Goal: Task Accomplishment & Management: Manage account settings

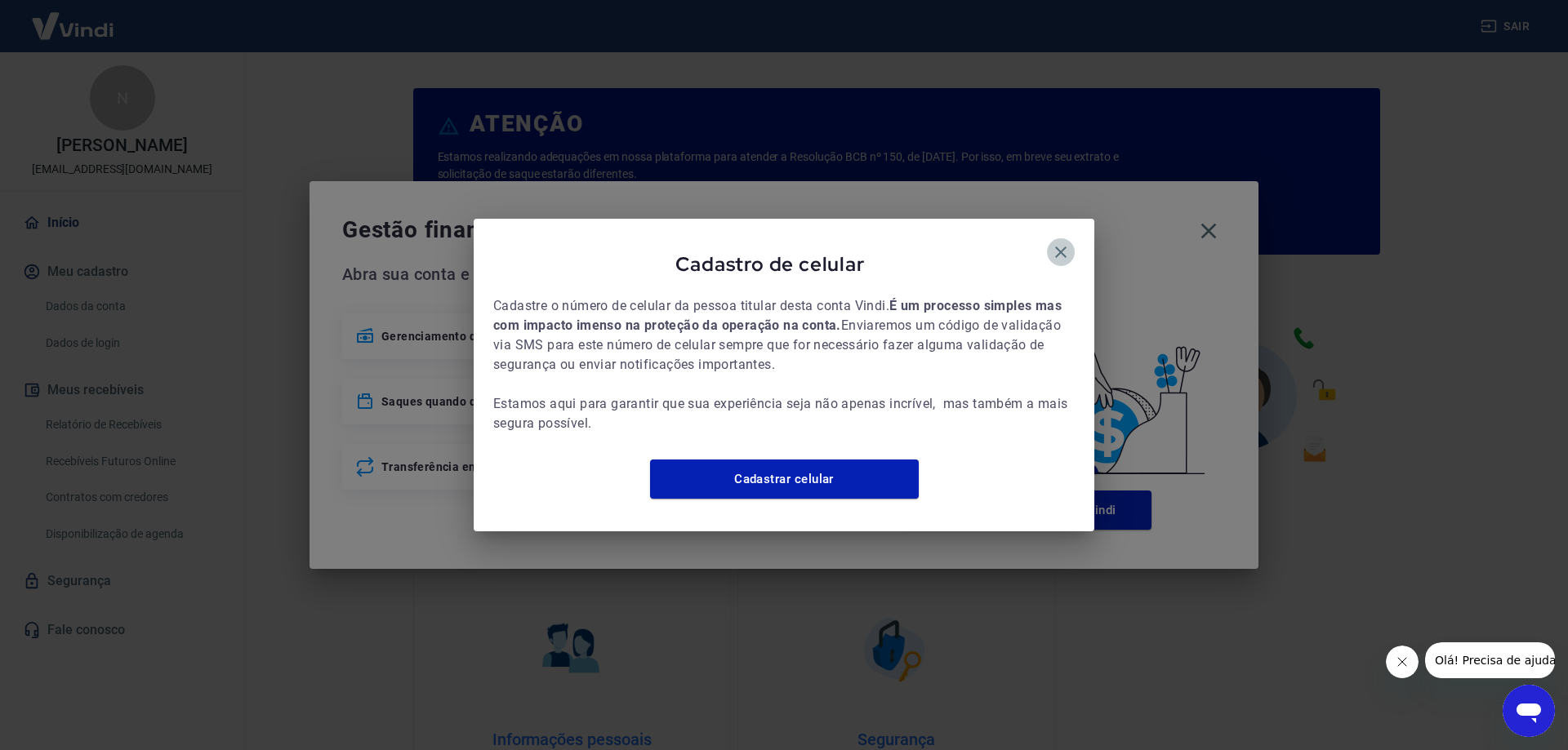
click at [1061, 254] on button "button" at bounding box center [1060, 252] width 28 height 28
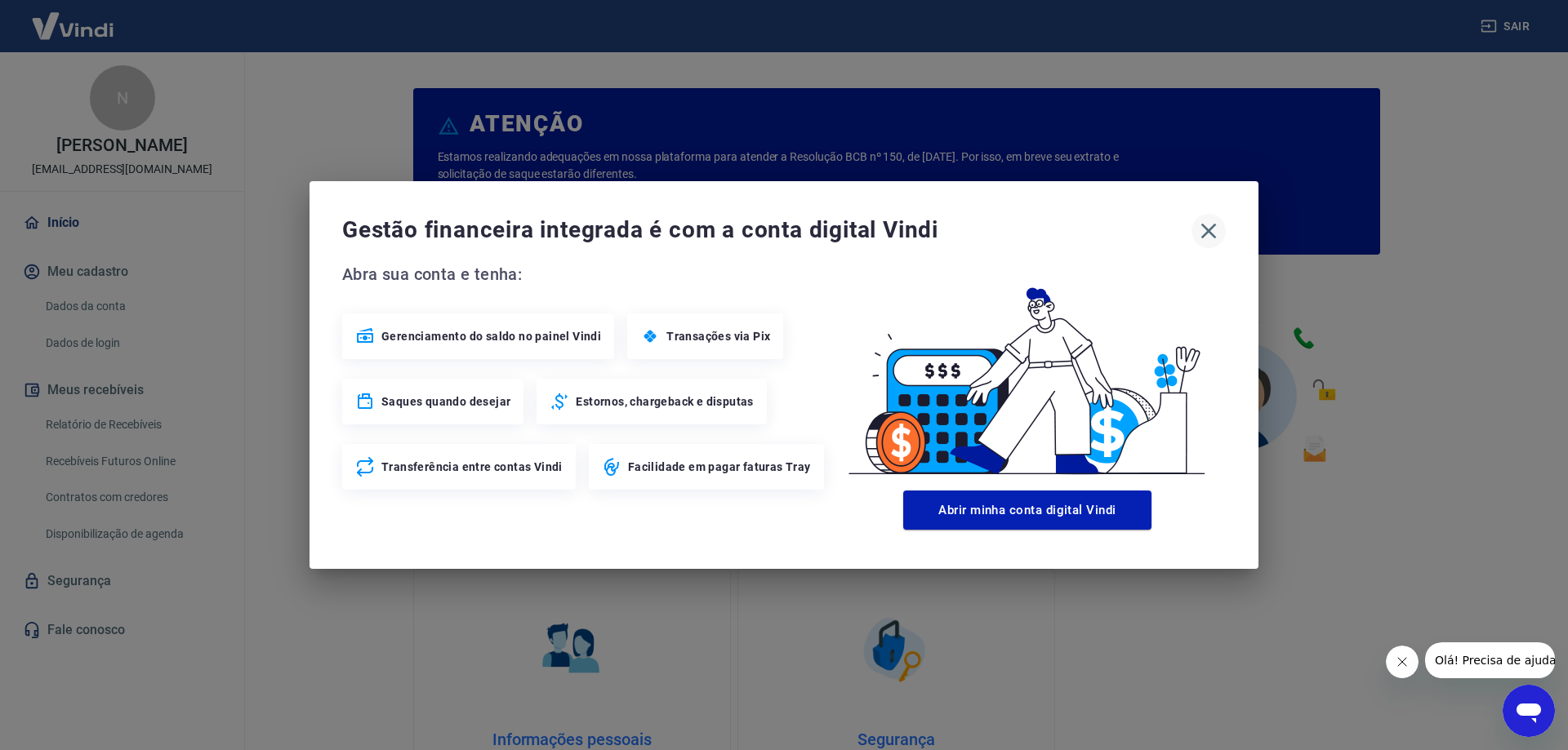
click at [1208, 231] on icon "button" at bounding box center [1207, 231] width 26 height 26
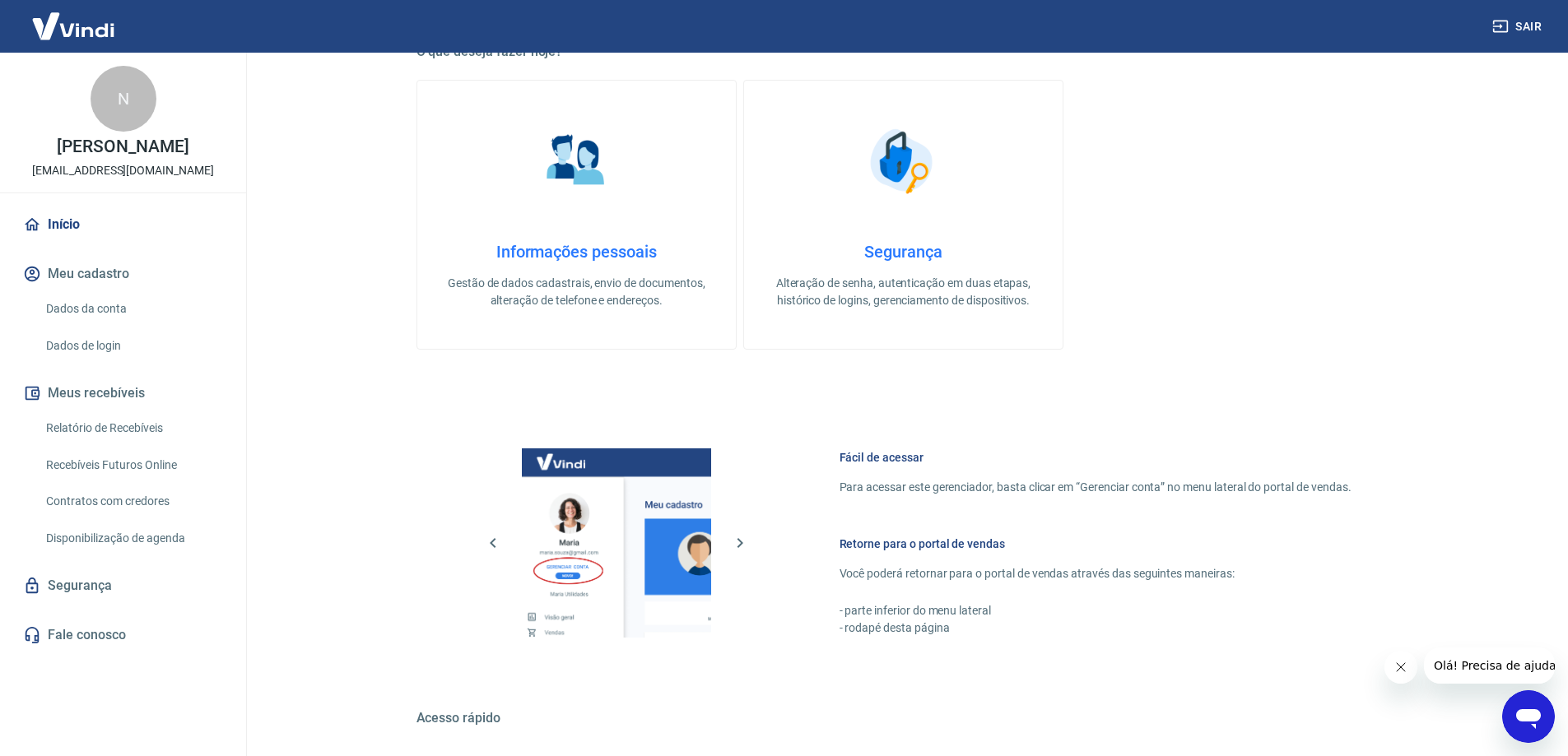
scroll to position [697, 0]
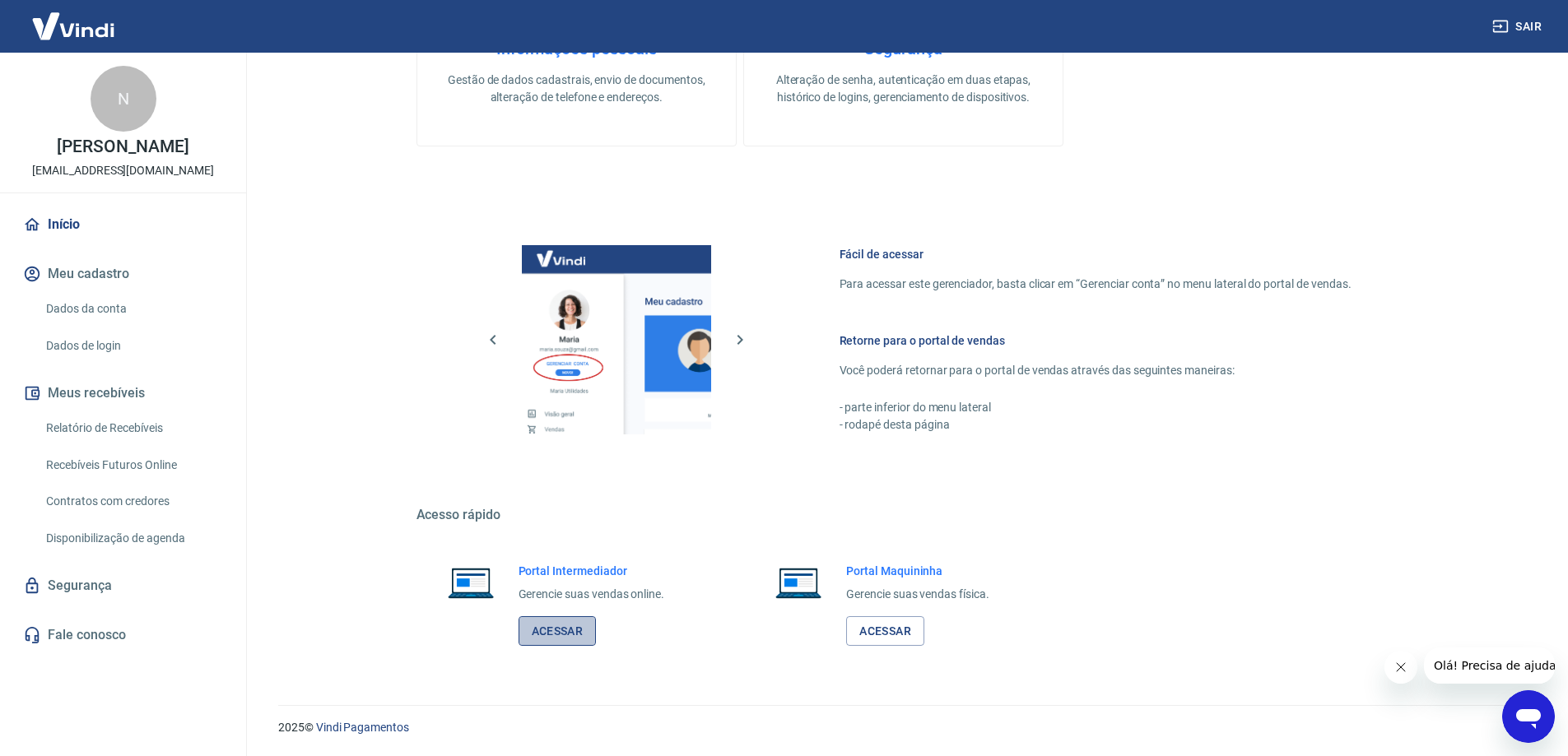
click at [573, 639] on link "Acessar" at bounding box center [557, 632] width 78 height 31
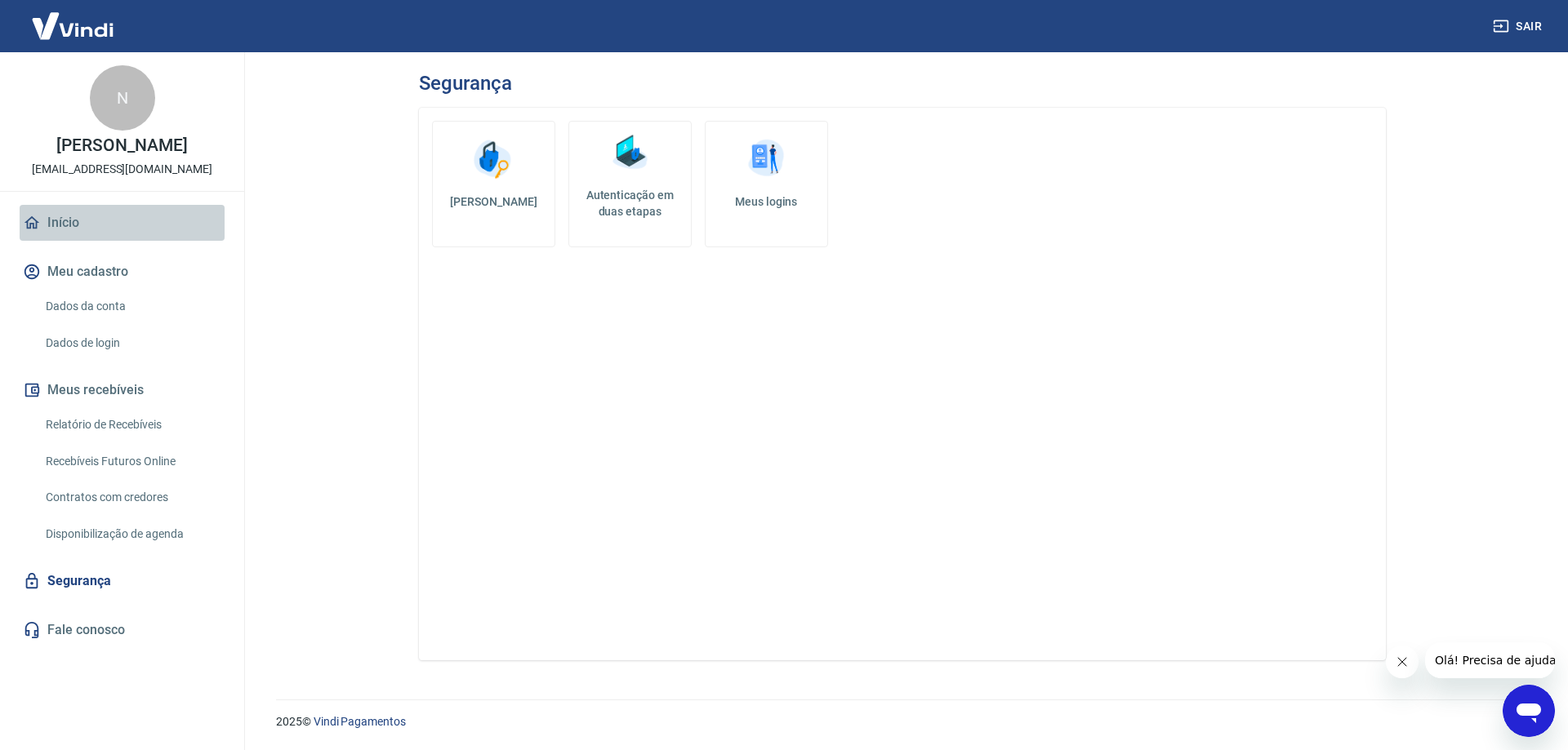
click at [75, 216] on link "Início" at bounding box center [121, 223] width 205 height 36
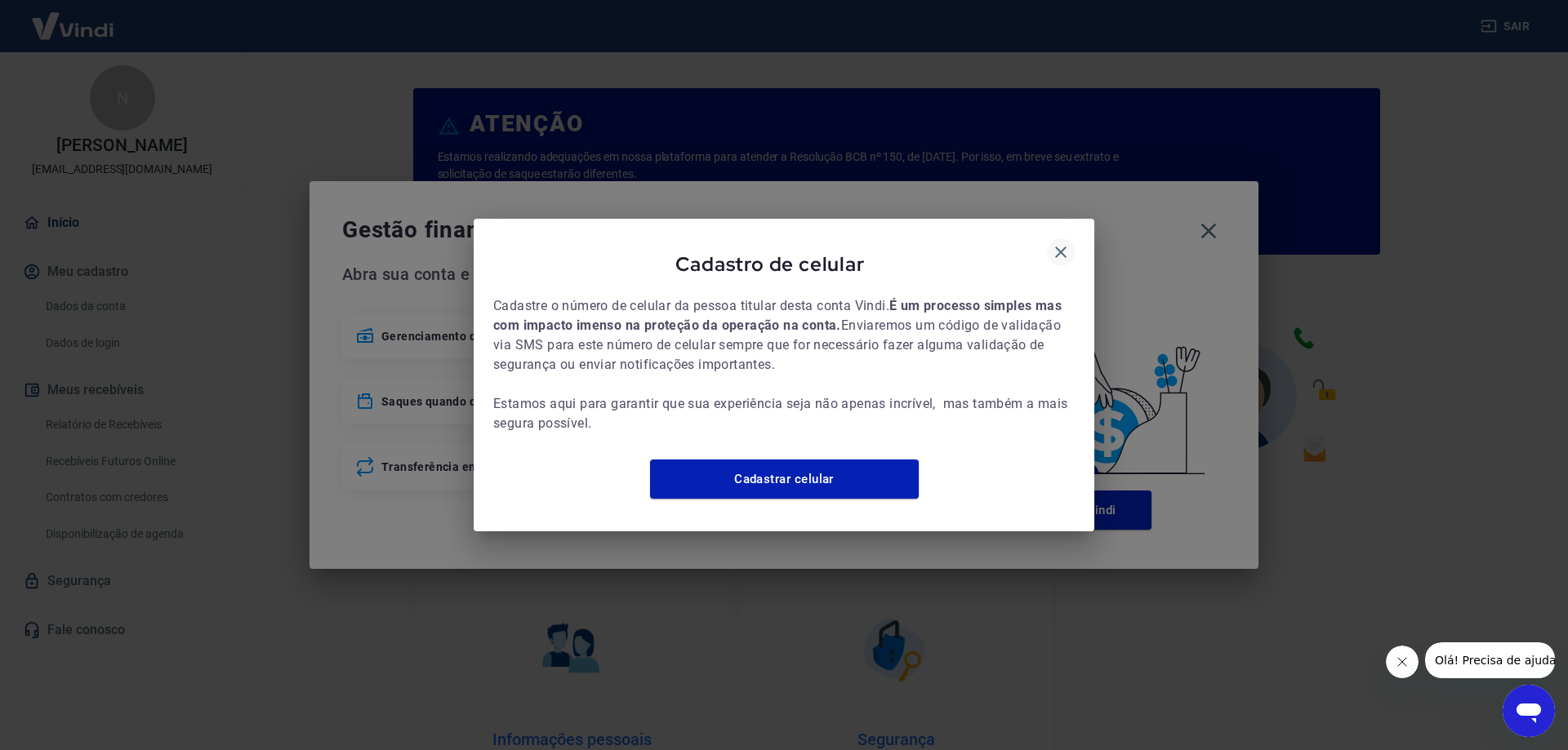
click at [1065, 254] on button "button" at bounding box center [1060, 252] width 28 height 28
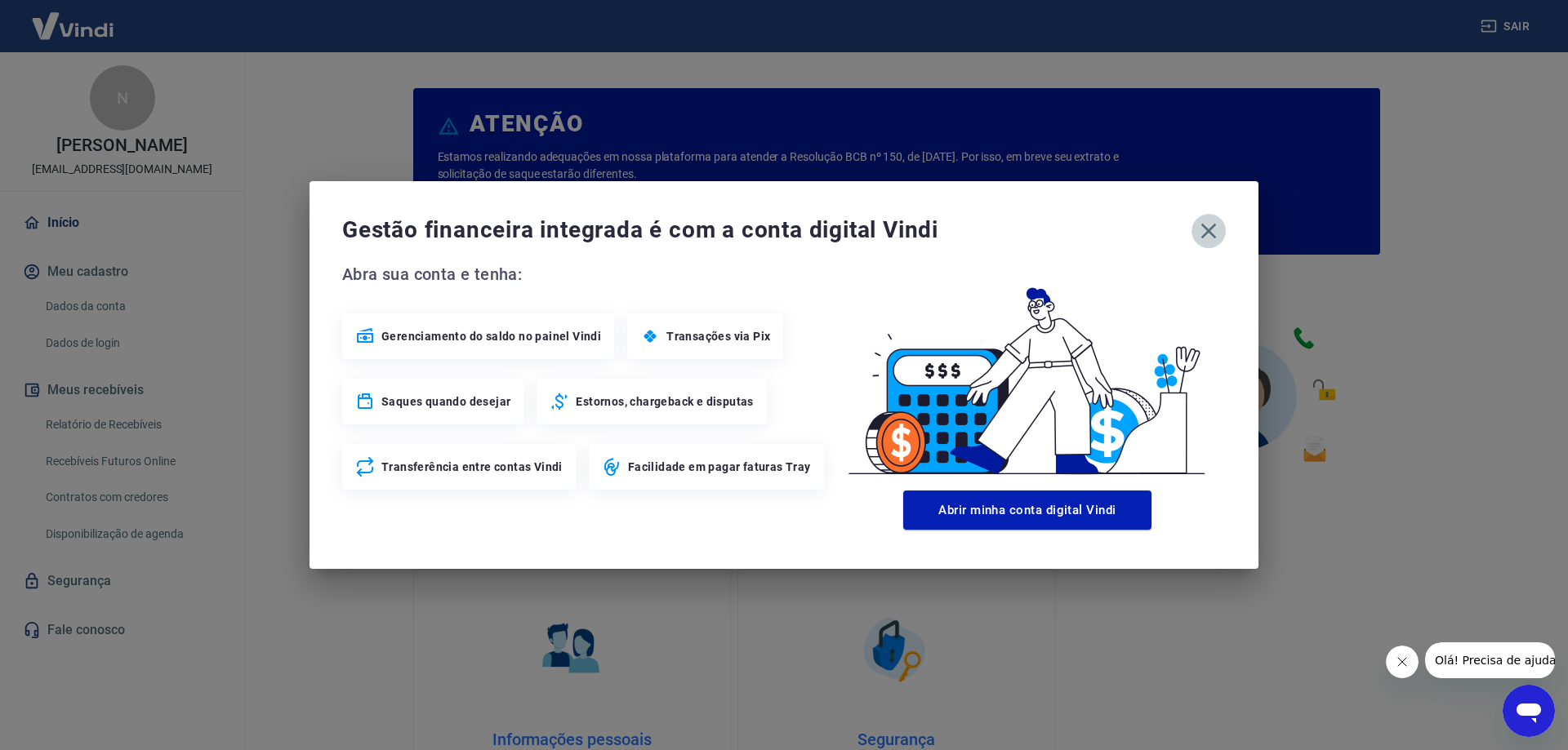
drag, startPoint x: 1218, startPoint y: 237, endPoint x: 968, endPoint y: 384, distance: 290.0
click at [1218, 238] on icon "button" at bounding box center [1207, 231] width 26 height 26
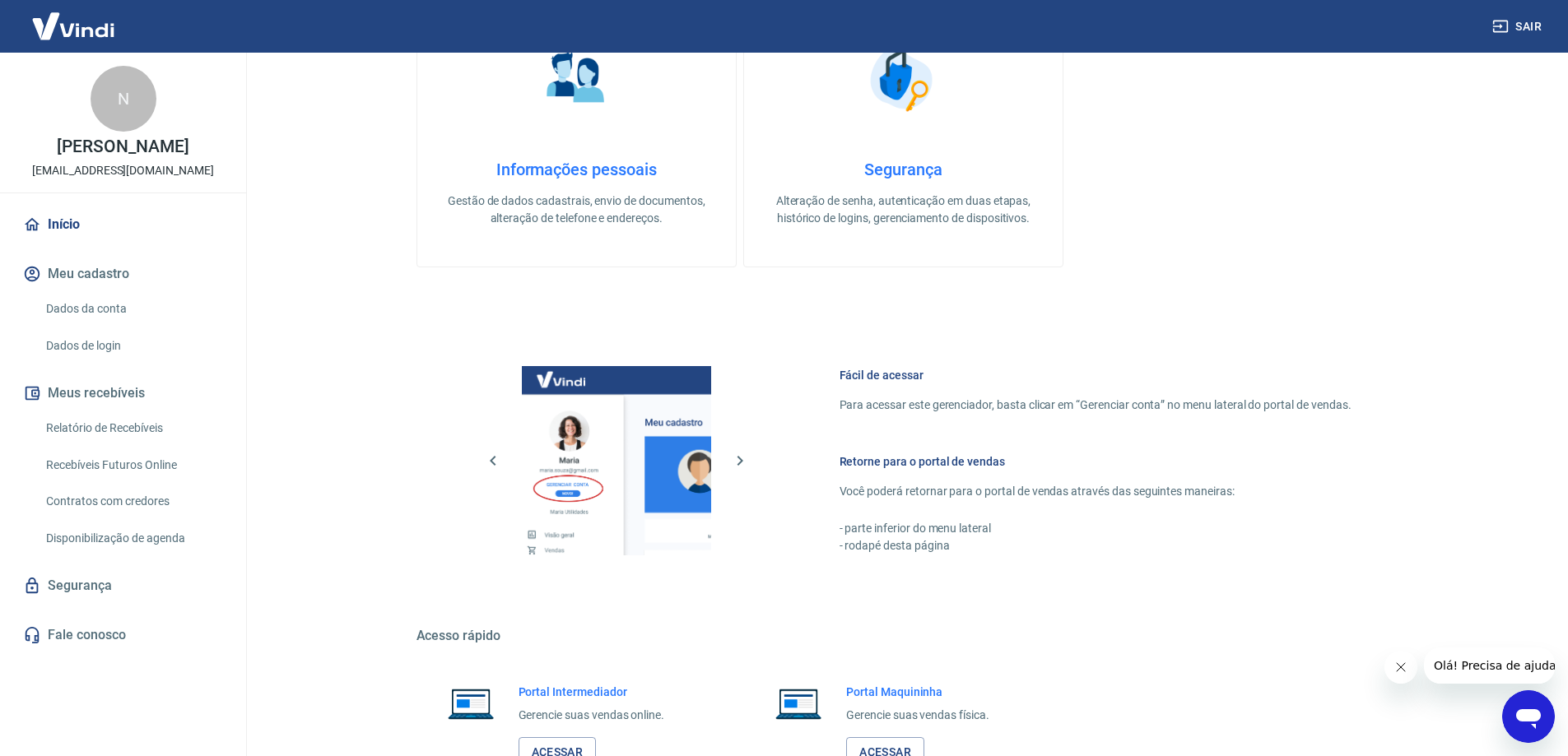
scroll to position [697, 0]
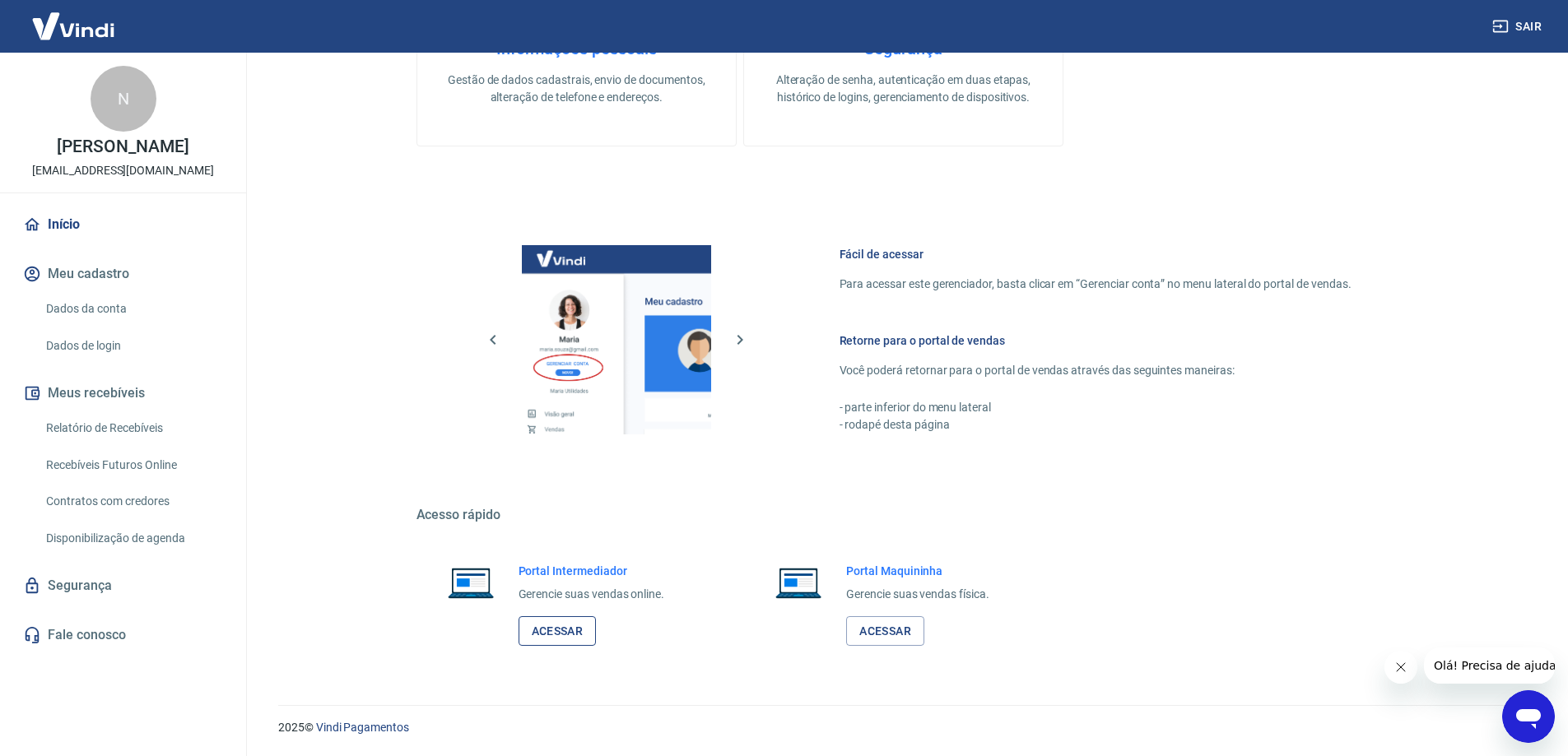
click at [585, 644] on link "Acessar" at bounding box center [557, 632] width 78 height 31
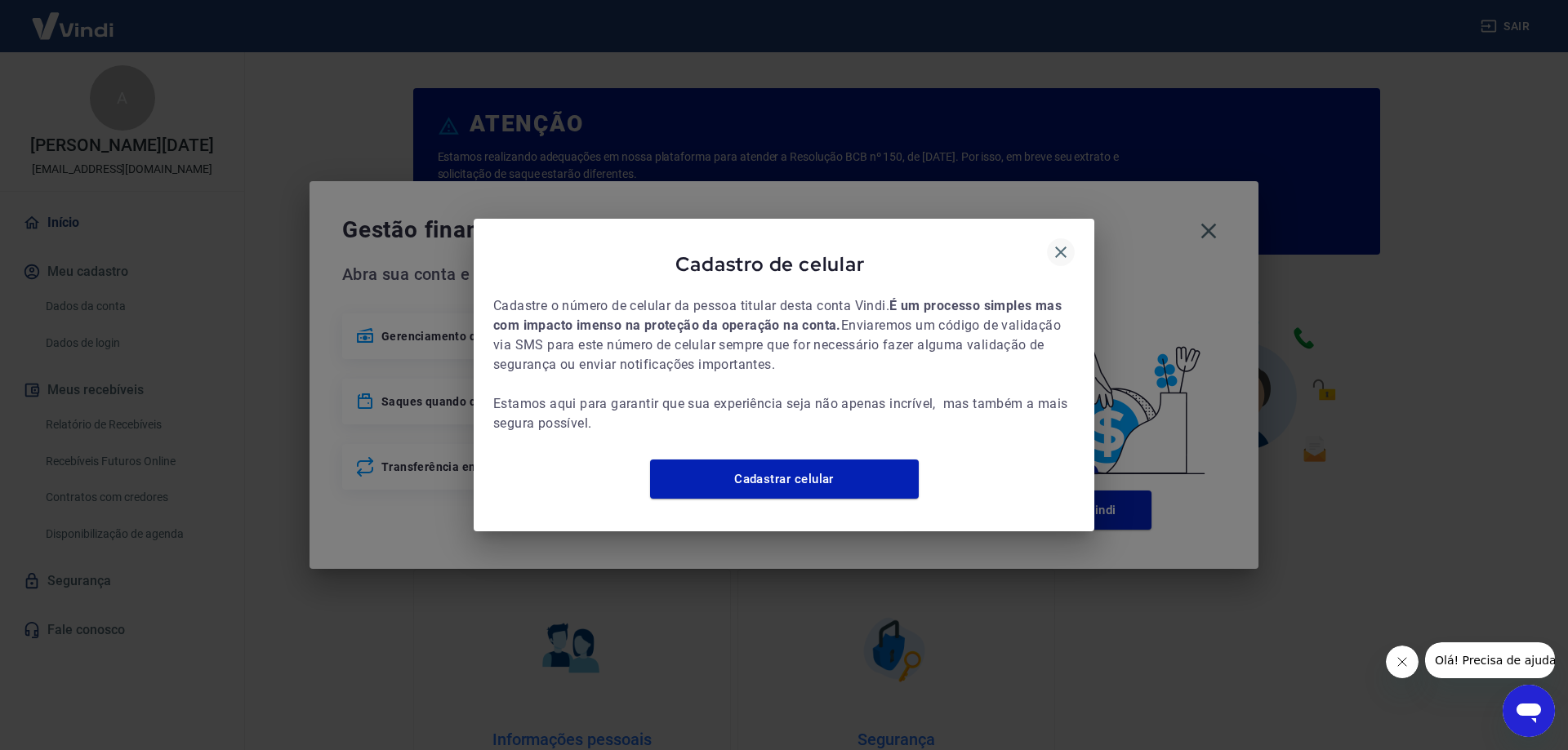
click at [1055, 247] on icon "button" at bounding box center [1060, 252] width 19 height 19
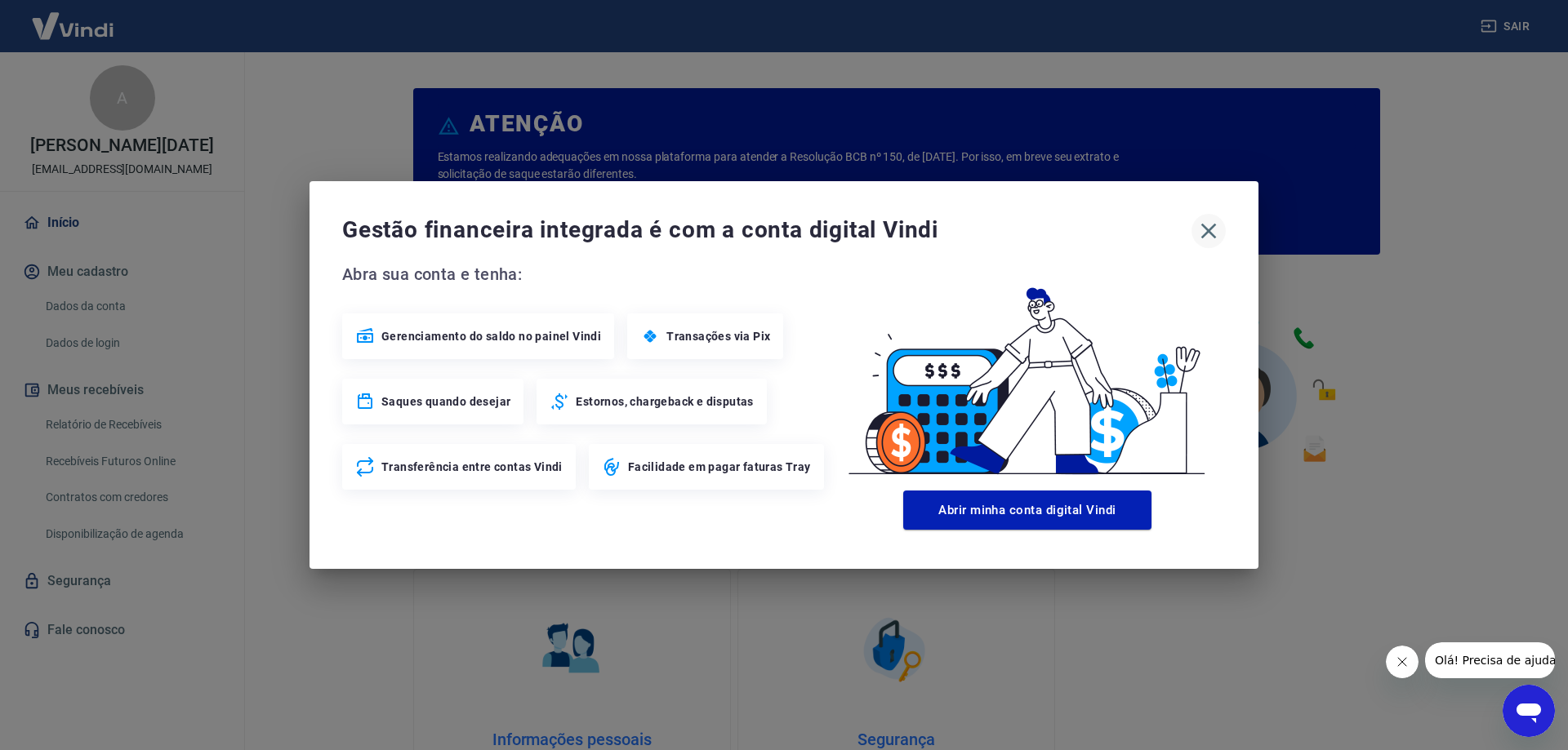
click at [1203, 232] on icon "button" at bounding box center [1207, 231] width 26 height 26
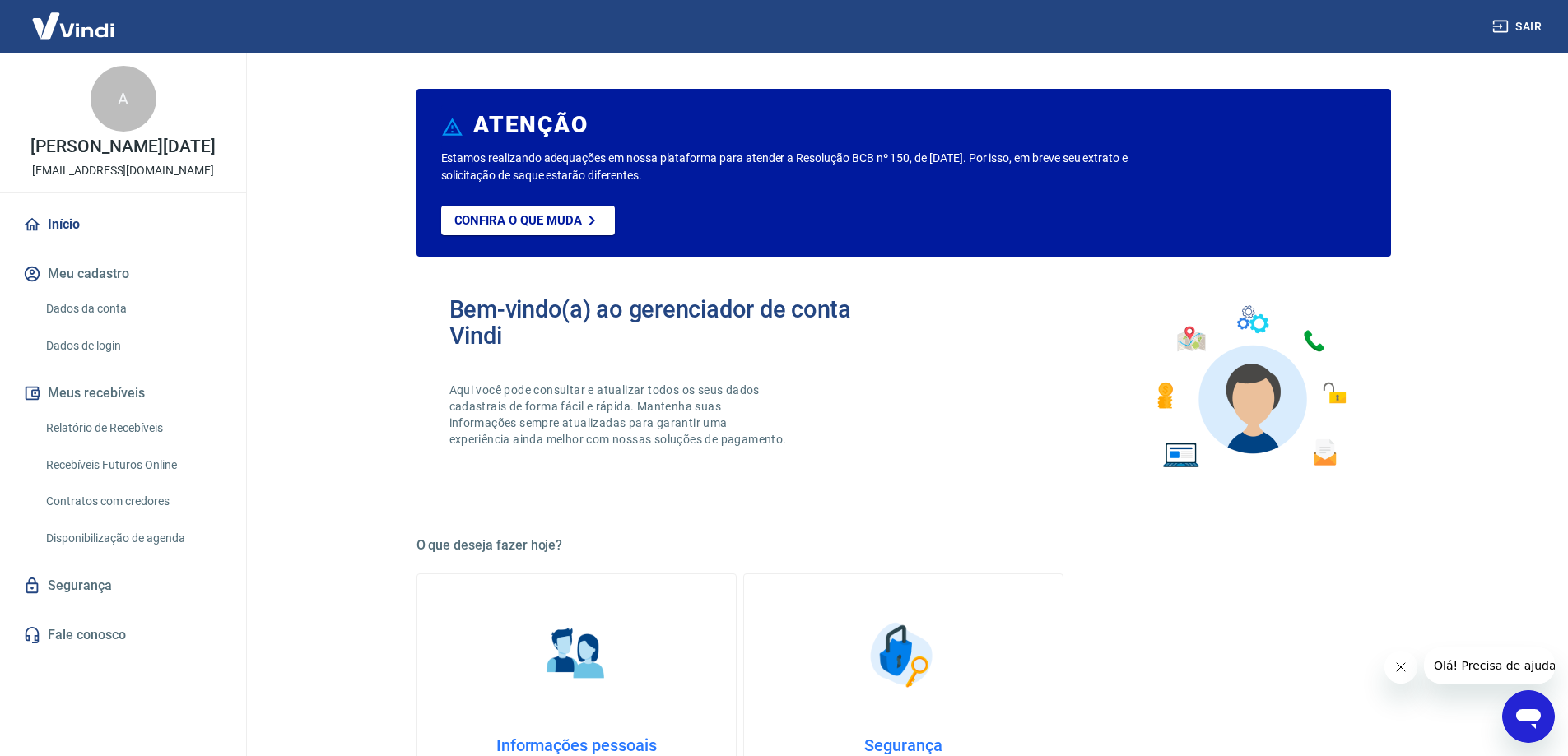
click at [1407, 669] on button "Fechar mensagem da empresa" at bounding box center [1400, 667] width 33 height 33
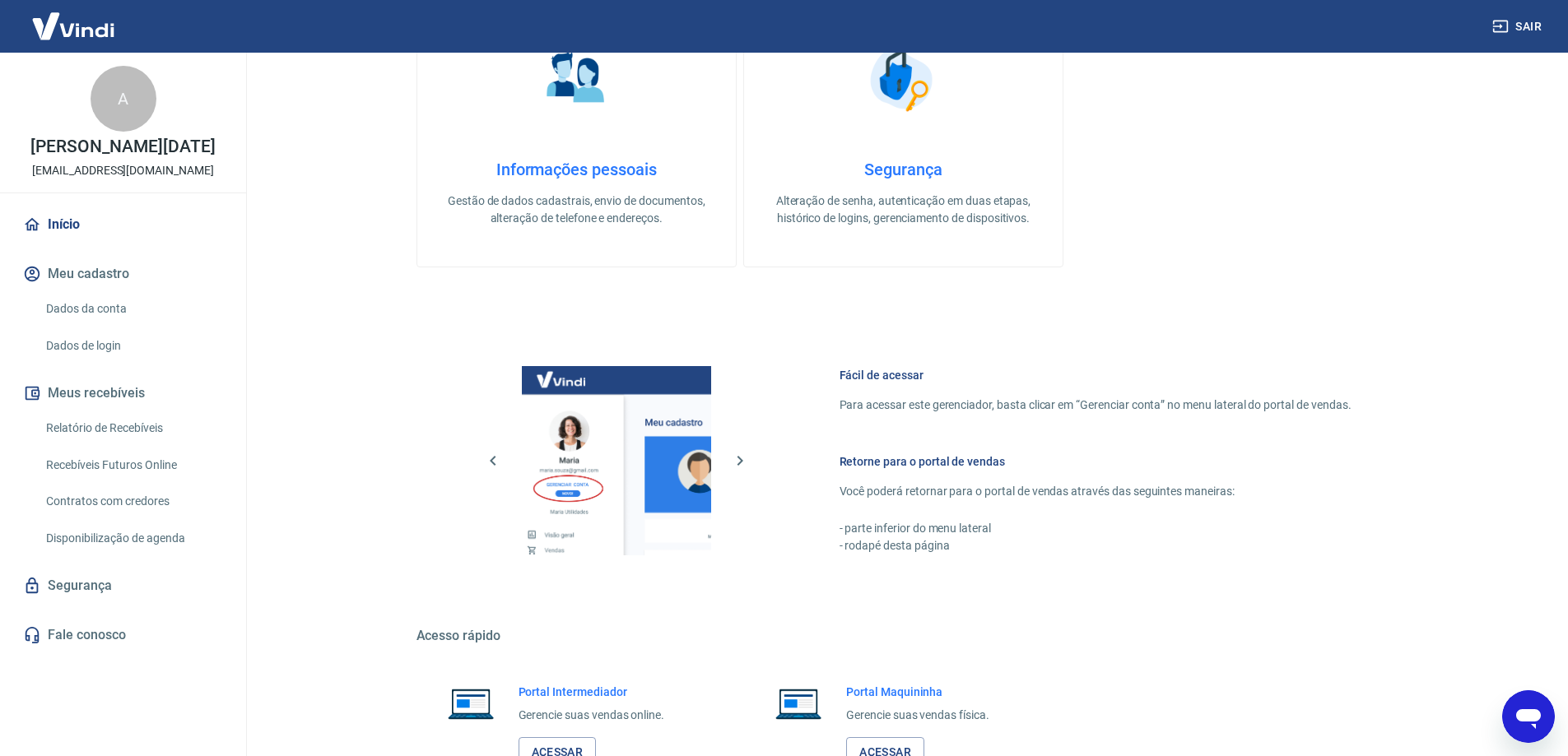
scroll to position [697, 0]
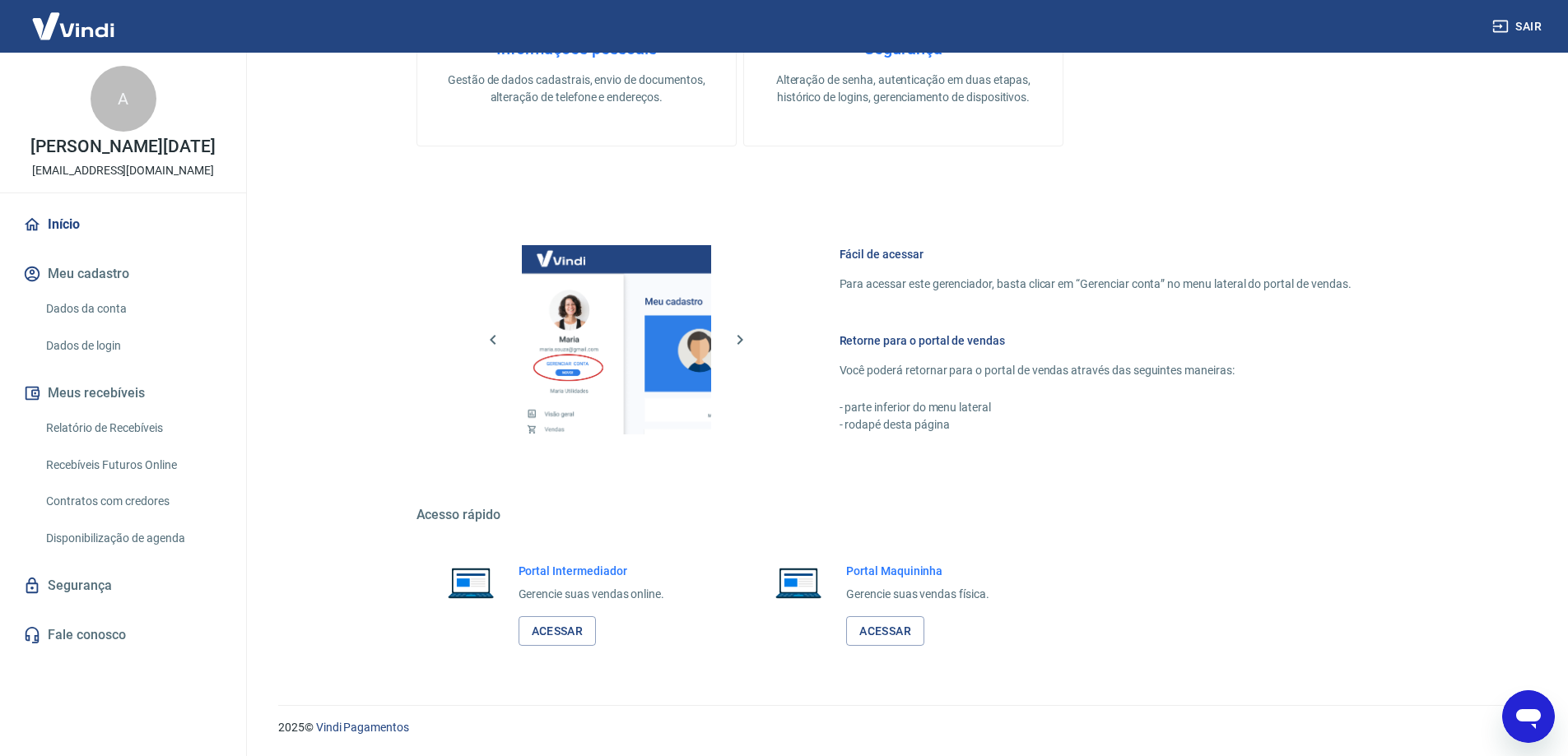
click at [565, 615] on div "Portal Intermediador Gerencie suas vendas online. Acessar" at bounding box center [592, 605] width 147 height 84
click at [564, 625] on link "Acessar" at bounding box center [557, 632] width 78 height 31
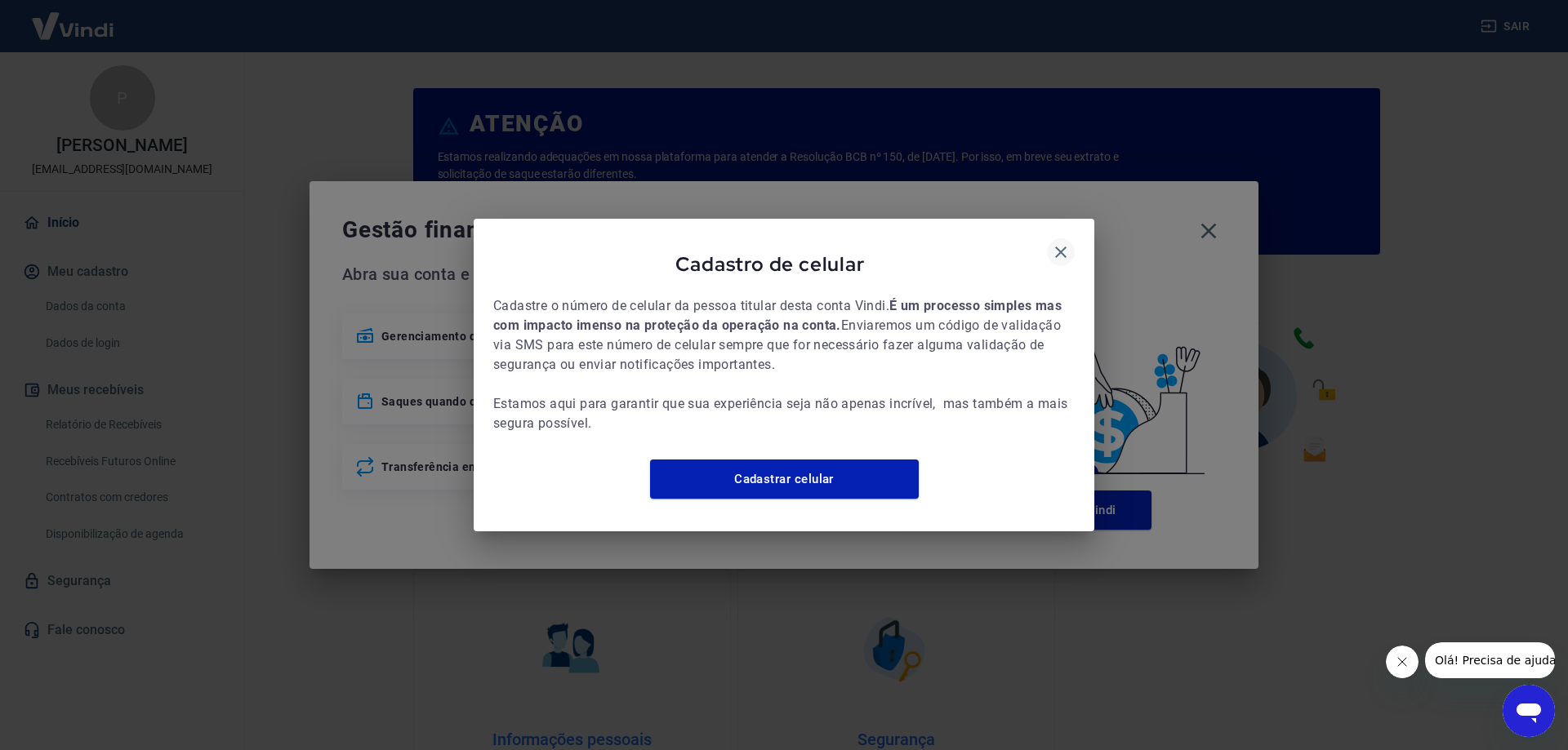
click at [1059, 242] on icon "button" at bounding box center [1060, 252] width 19 height 19
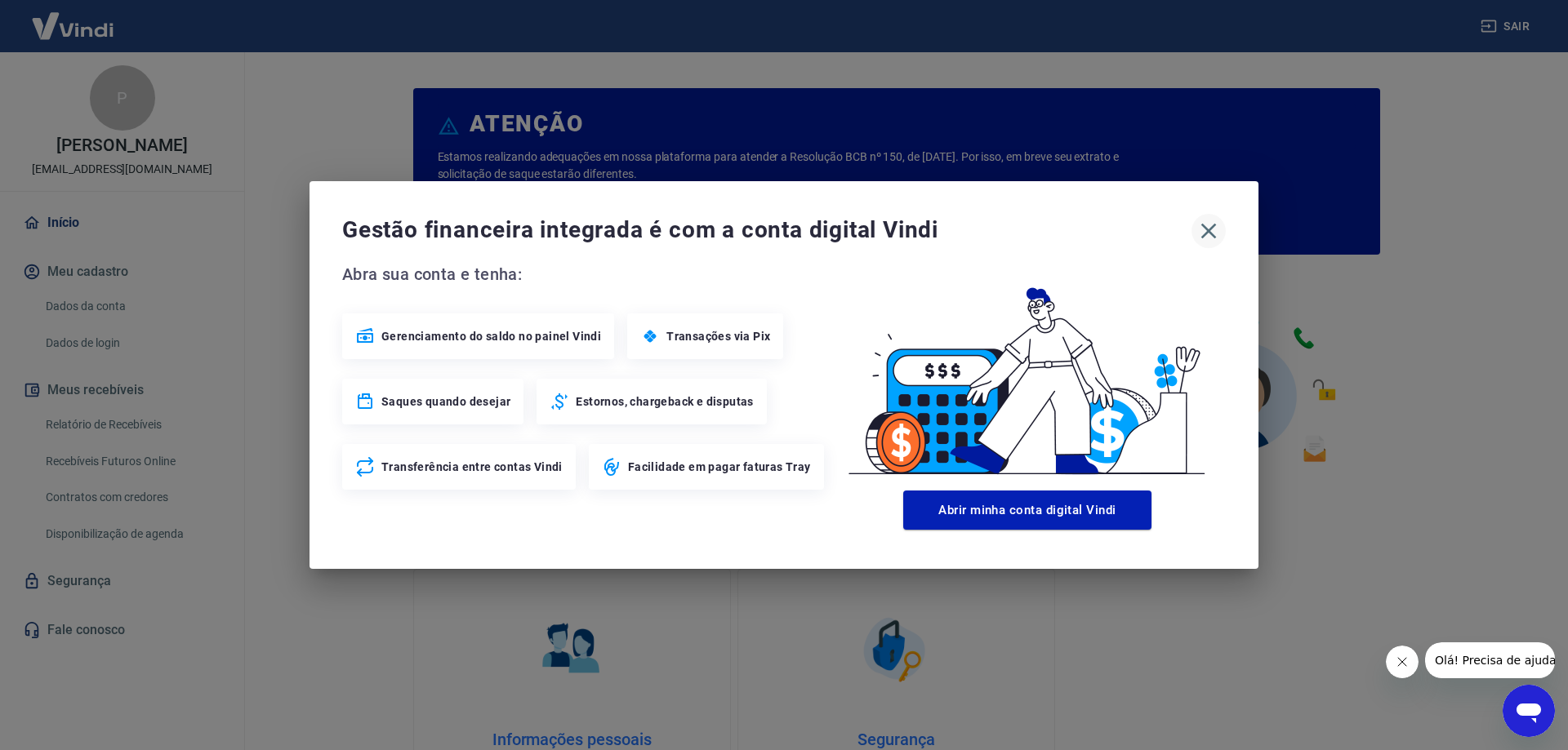
click at [1213, 240] on icon "button" at bounding box center [1207, 231] width 26 height 26
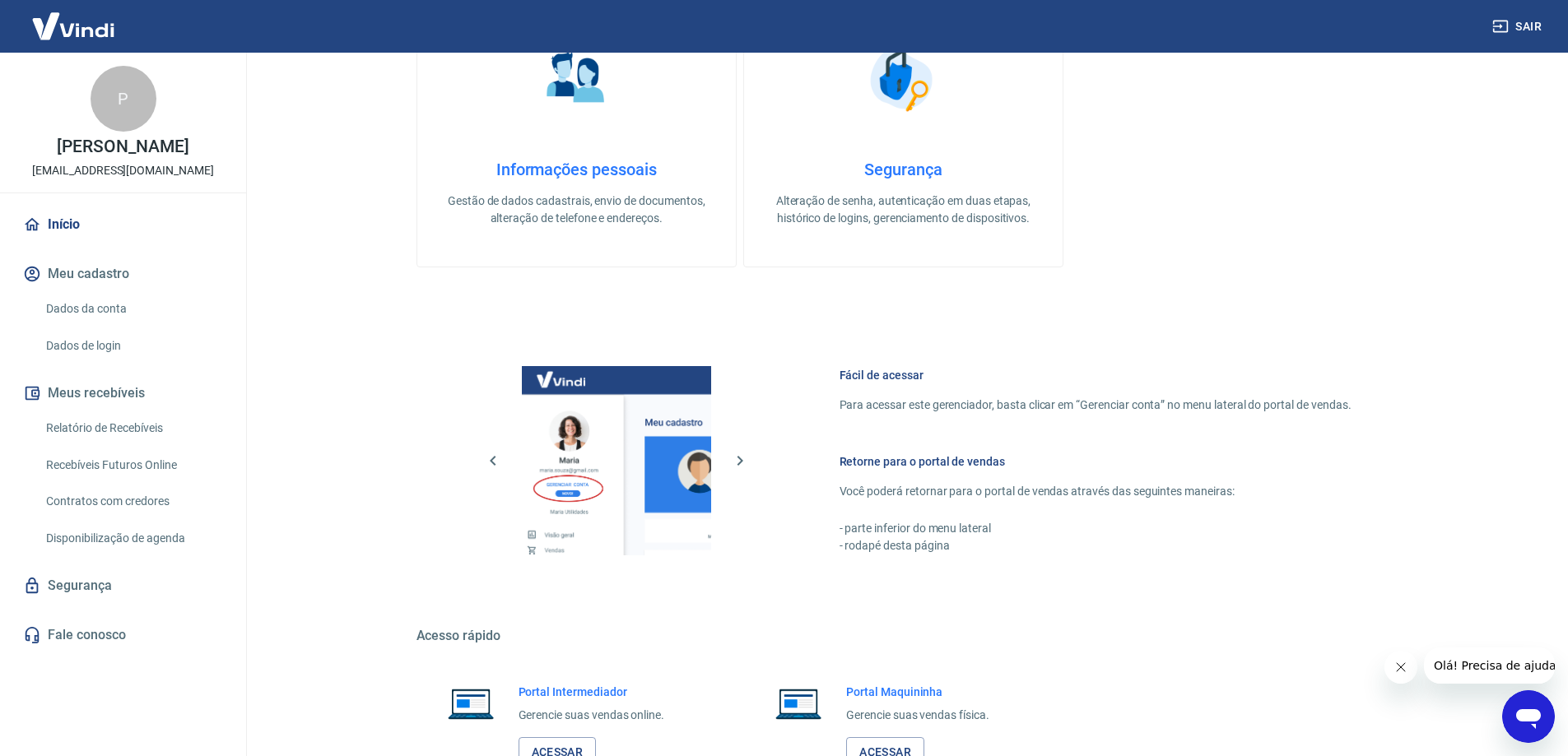
scroll to position [697, 0]
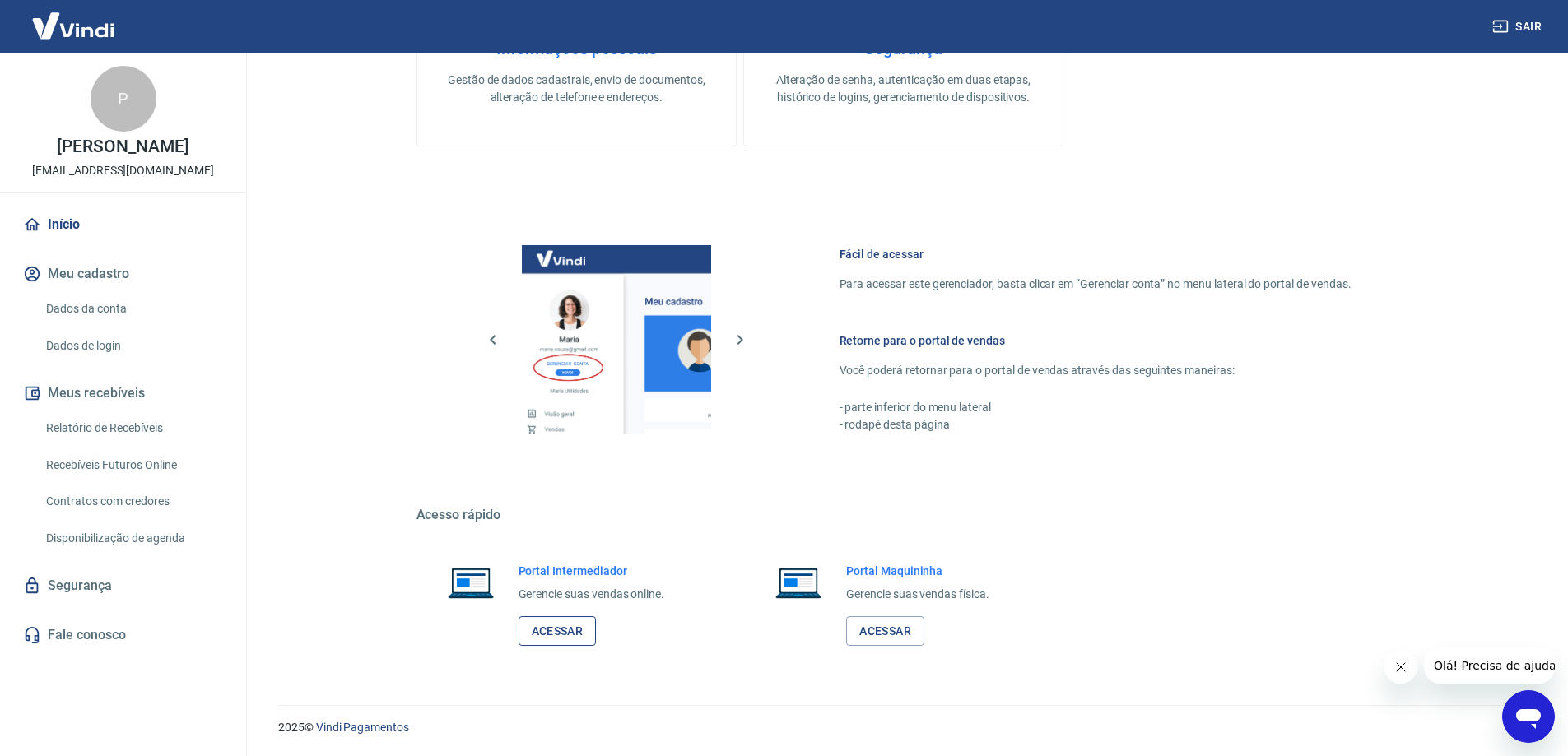
click at [576, 629] on link "Acessar" at bounding box center [557, 632] width 78 height 31
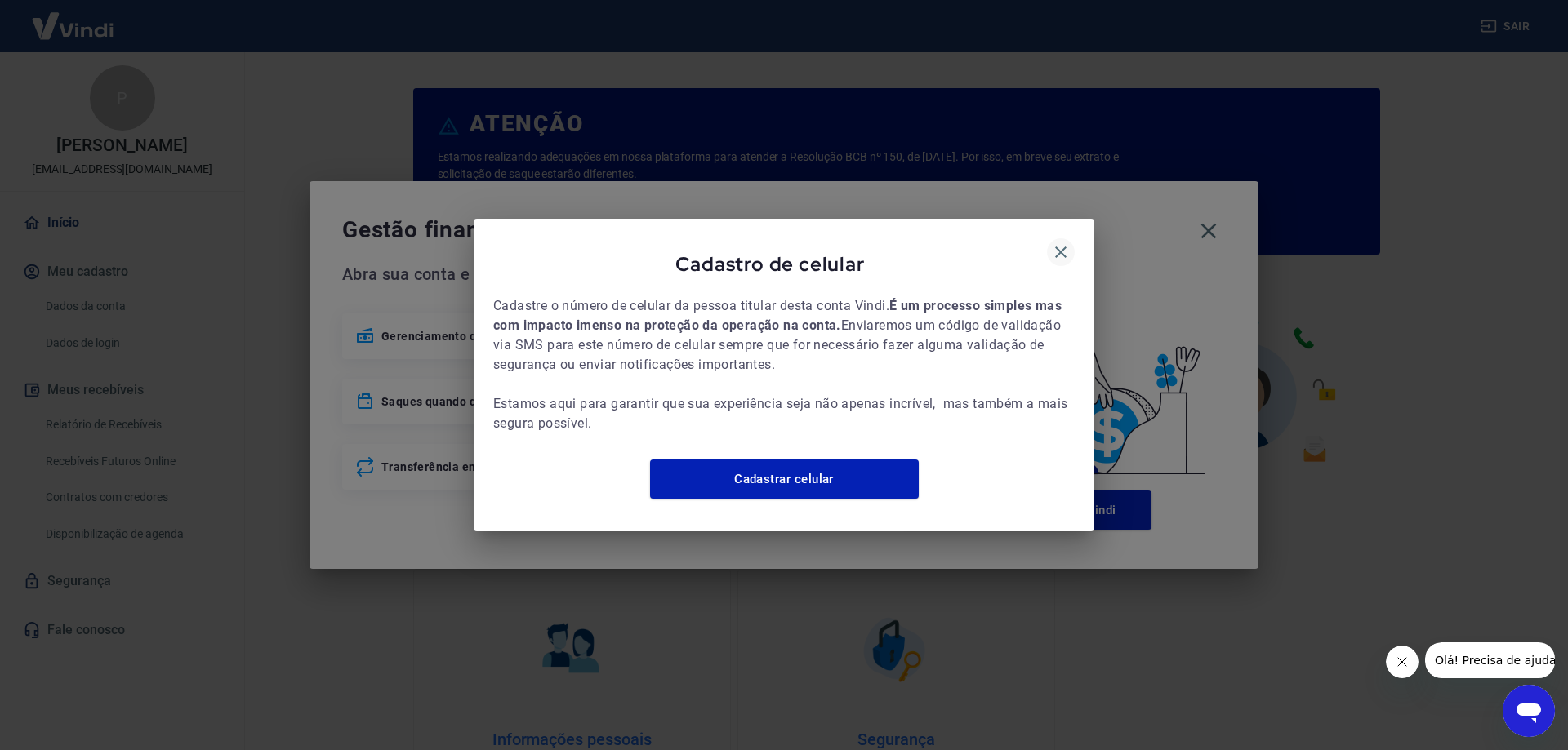
click at [1054, 242] on icon "button" at bounding box center [1060, 252] width 19 height 19
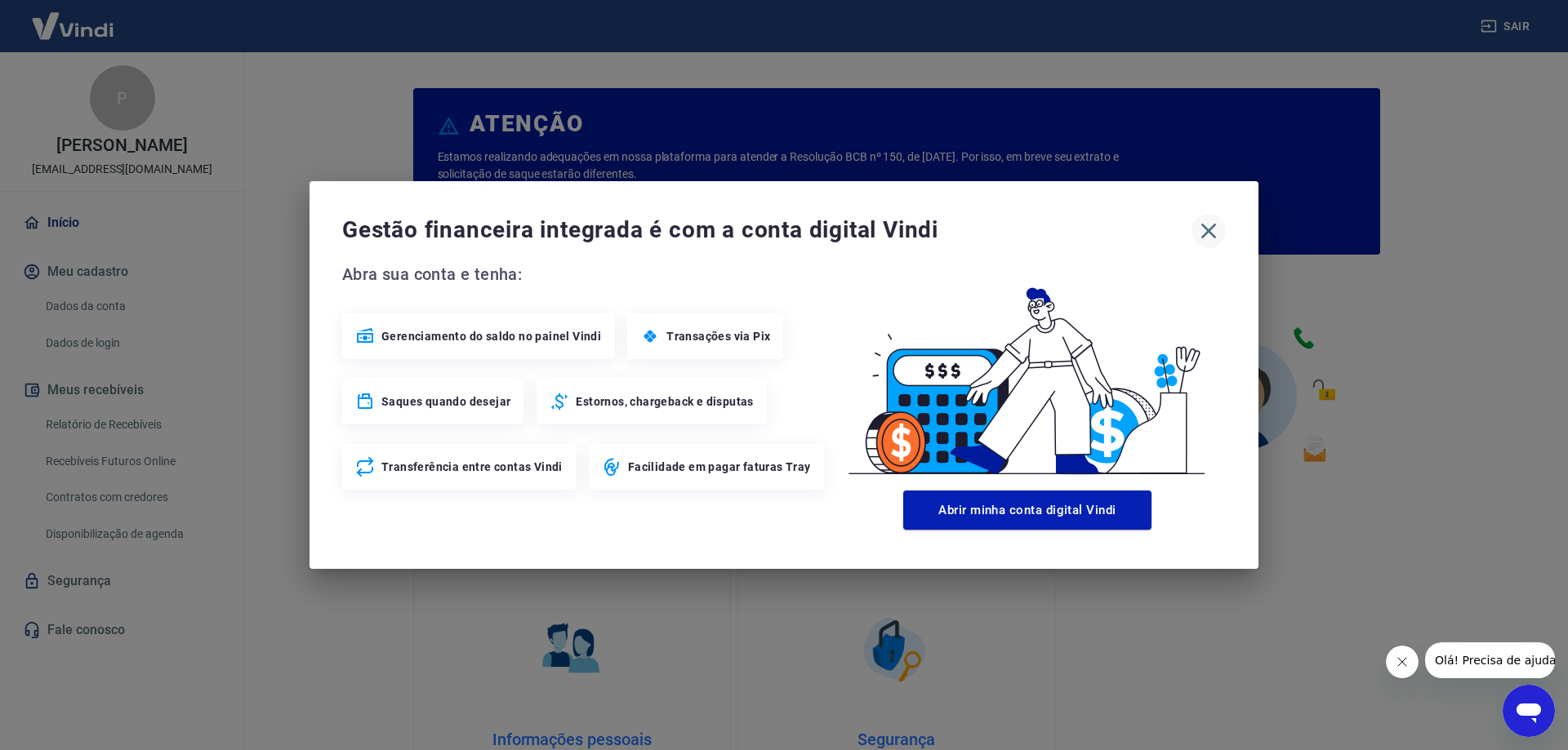
click at [1206, 237] on icon "button" at bounding box center [1207, 231] width 26 height 26
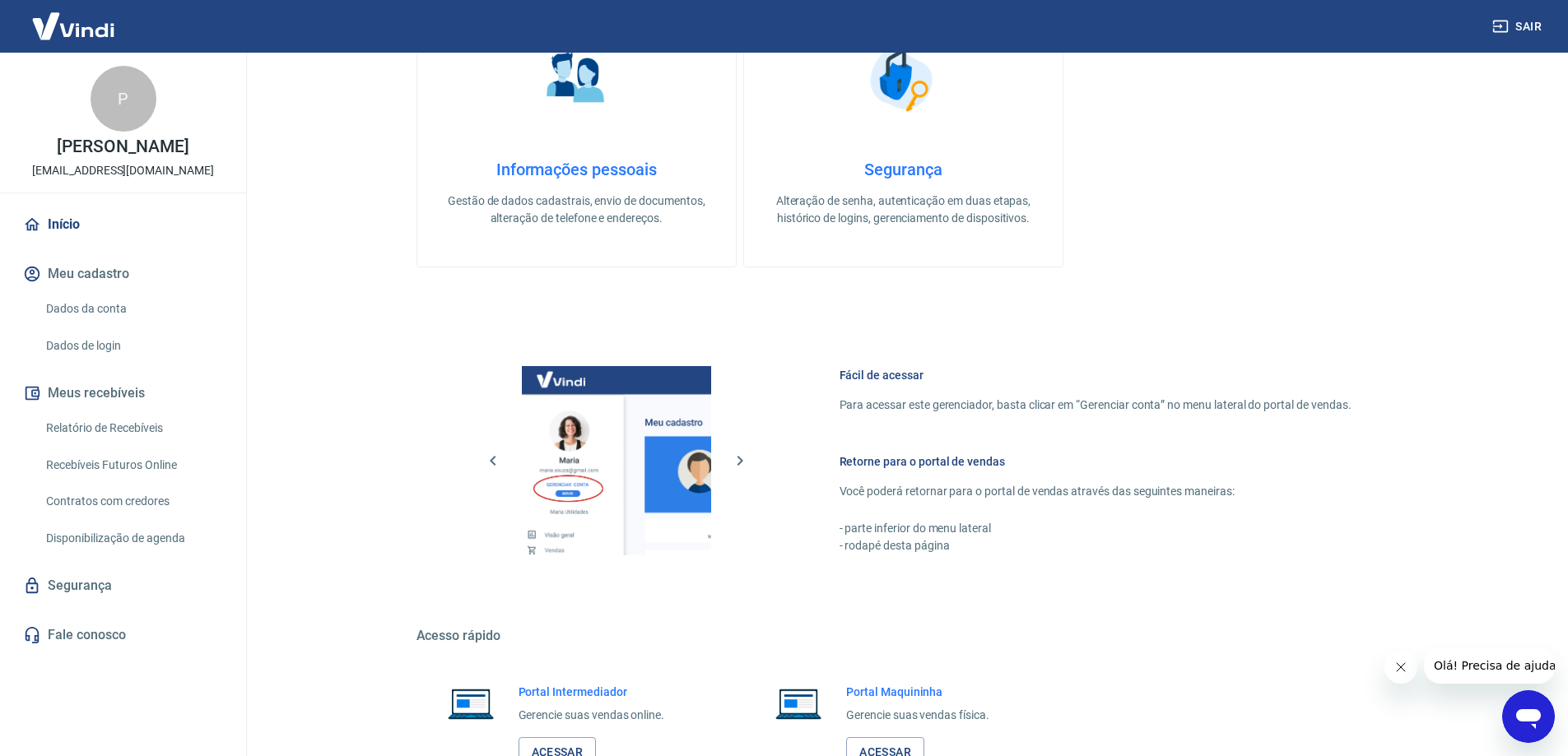
scroll to position [697, 0]
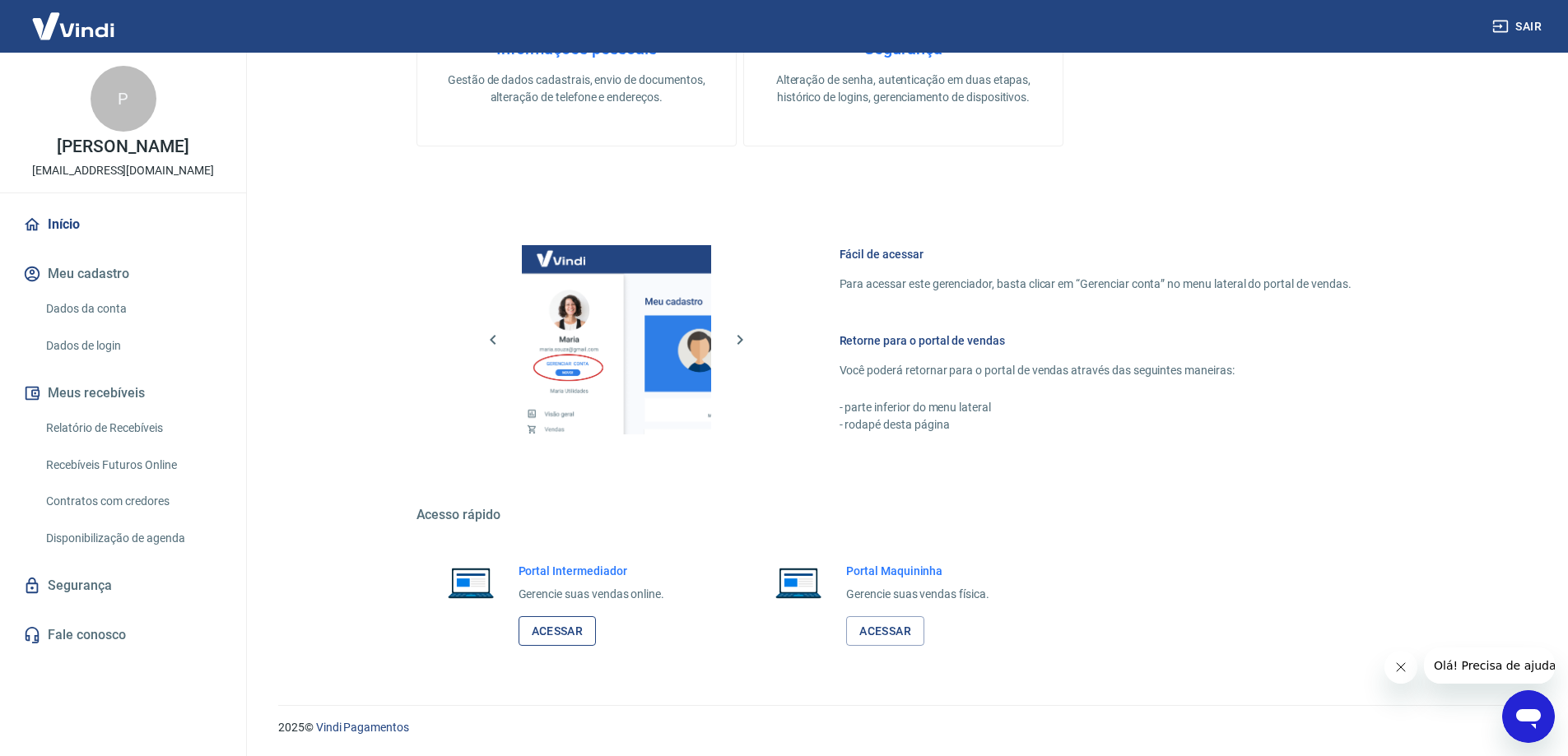
click at [554, 642] on link "Acessar" at bounding box center [557, 632] width 78 height 31
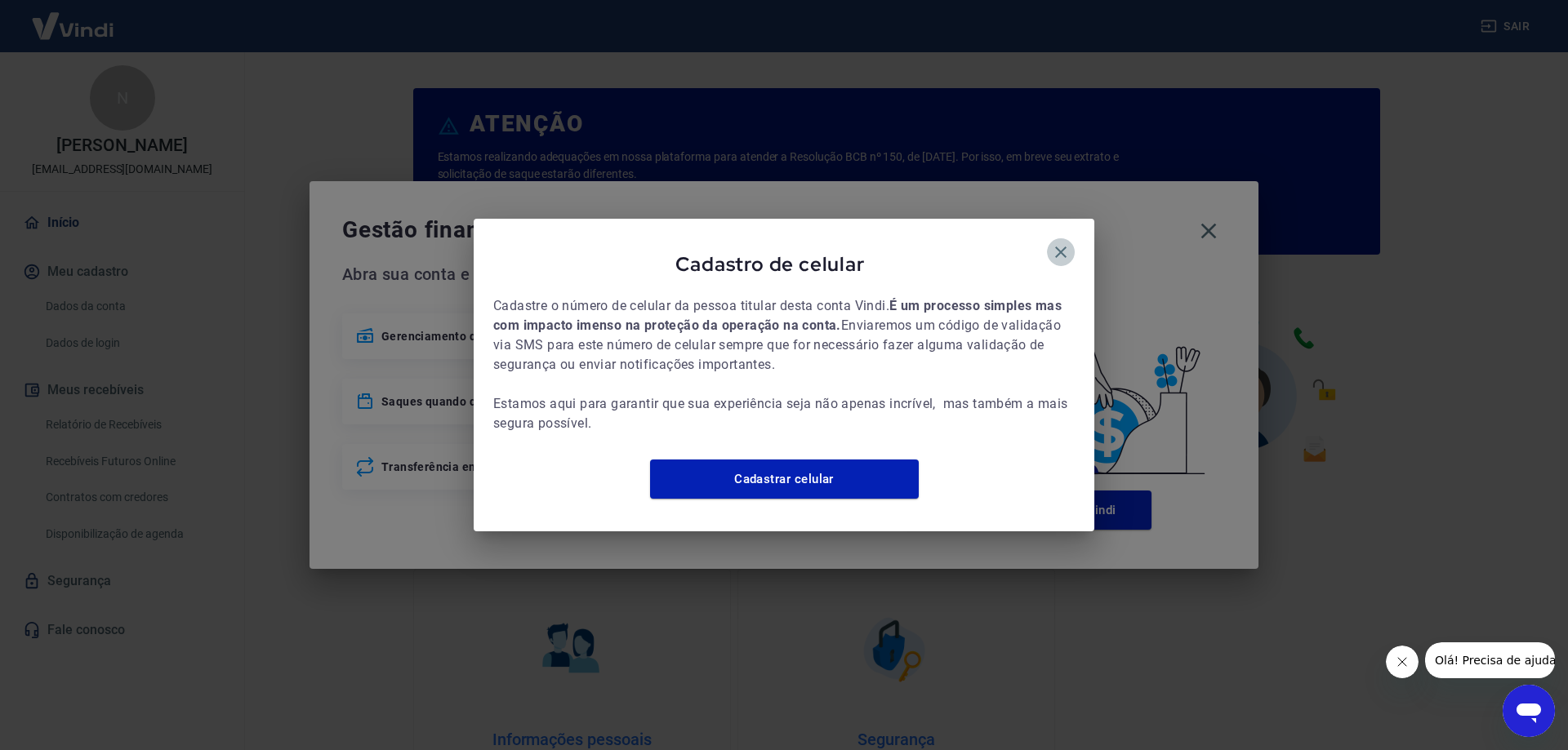
click at [1056, 242] on icon "button" at bounding box center [1060, 252] width 19 height 19
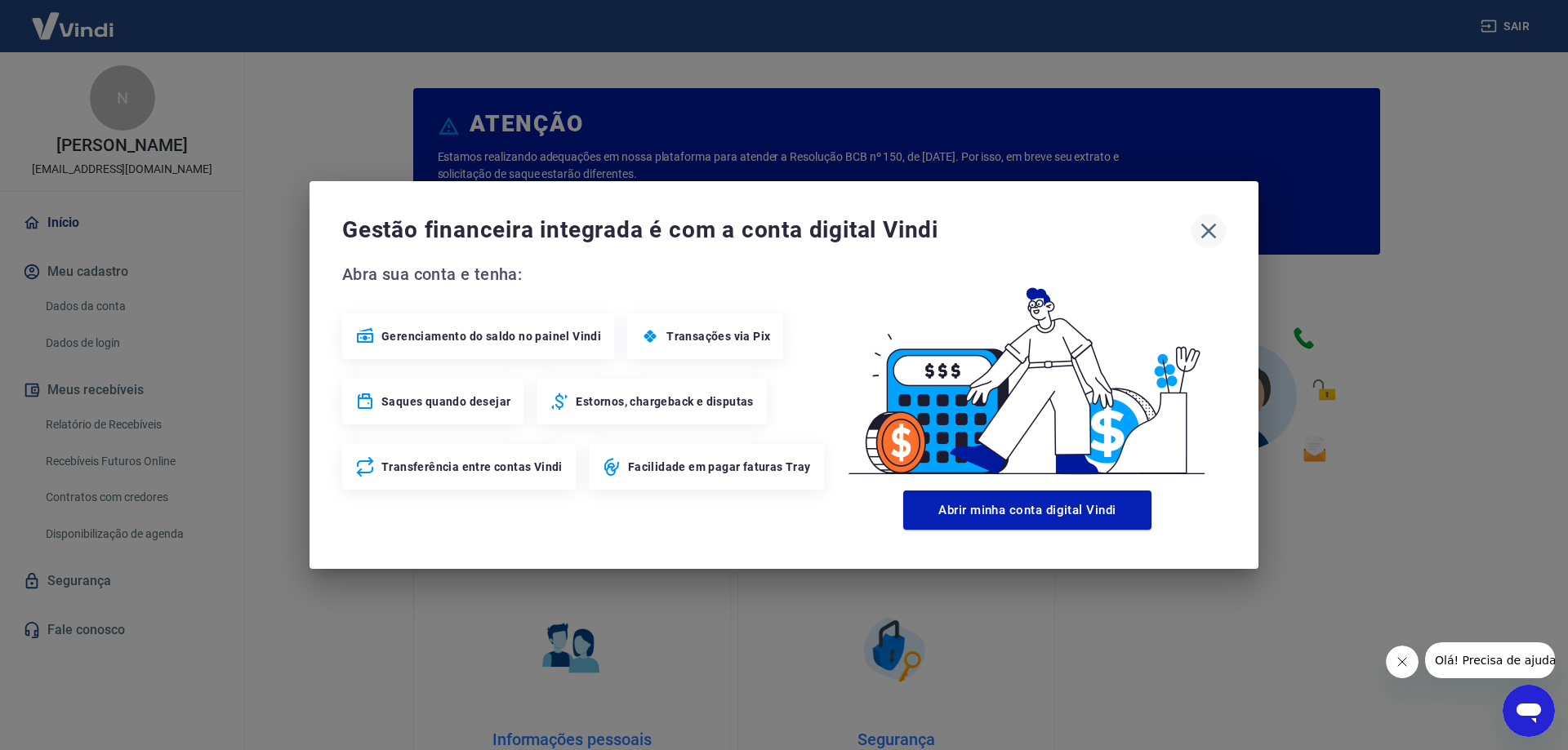
click at [1206, 237] on icon "button" at bounding box center [1207, 231] width 26 height 26
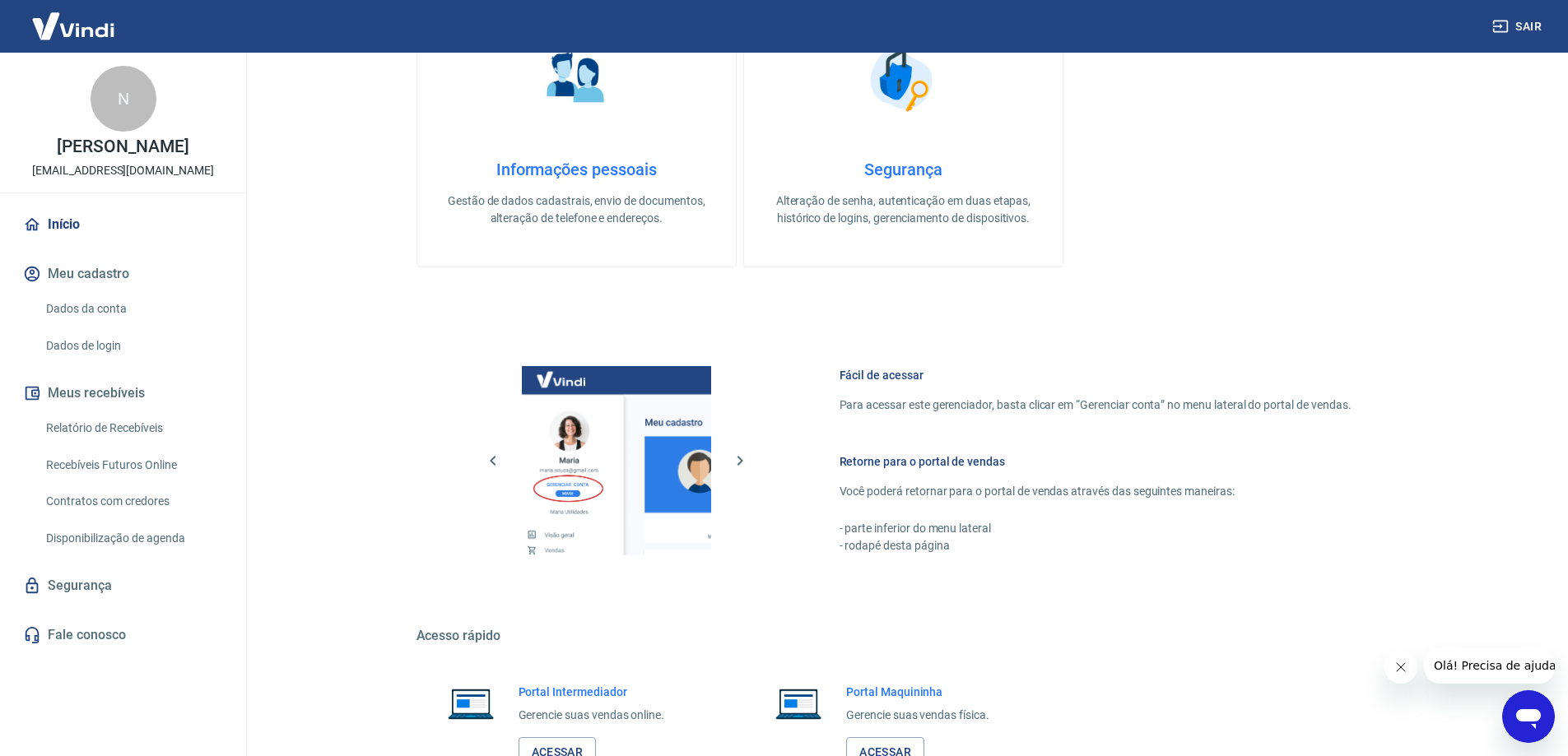
scroll to position [697, 0]
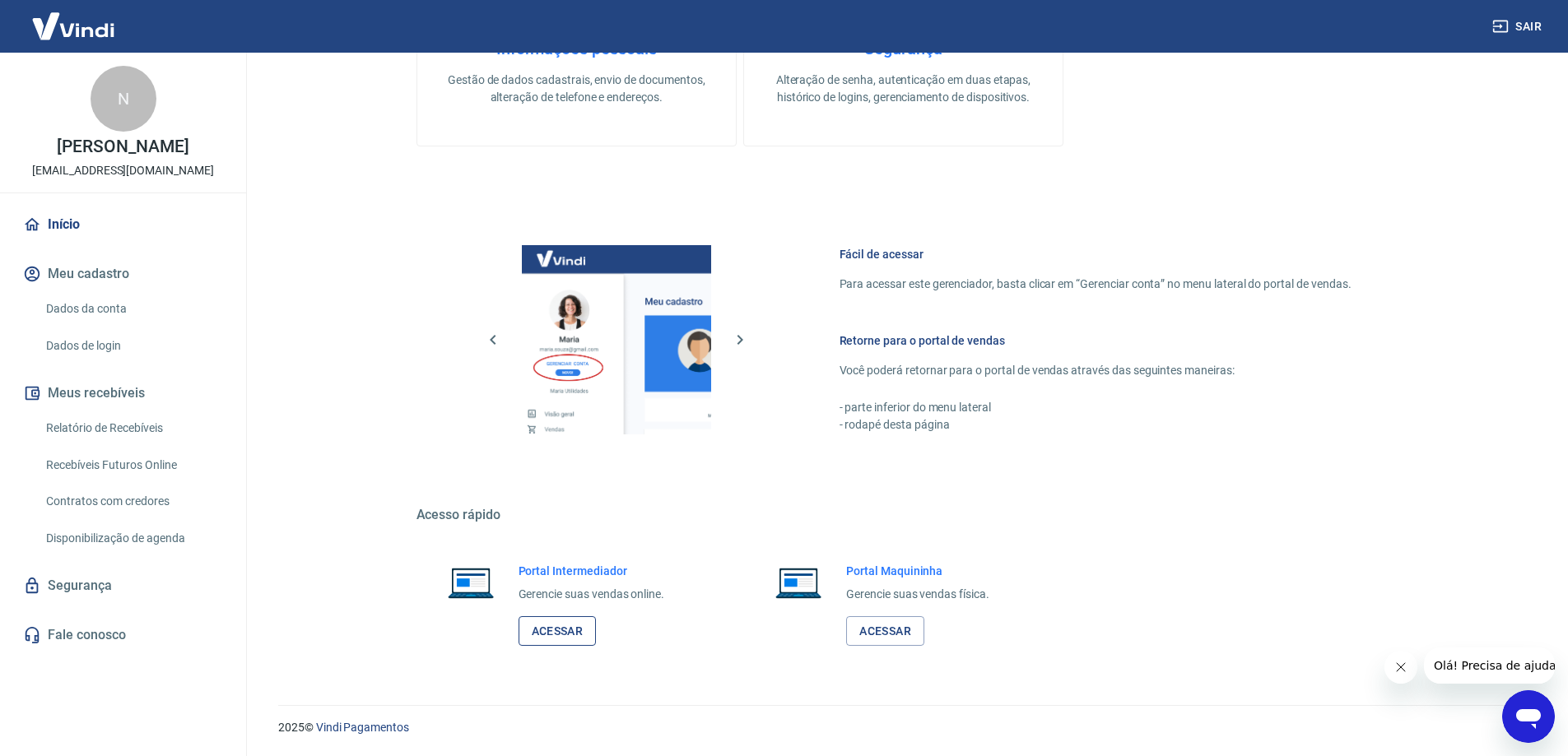
click at [587, 635] on link "Acessar" at bounding box center [557, 632] width 78 height 31
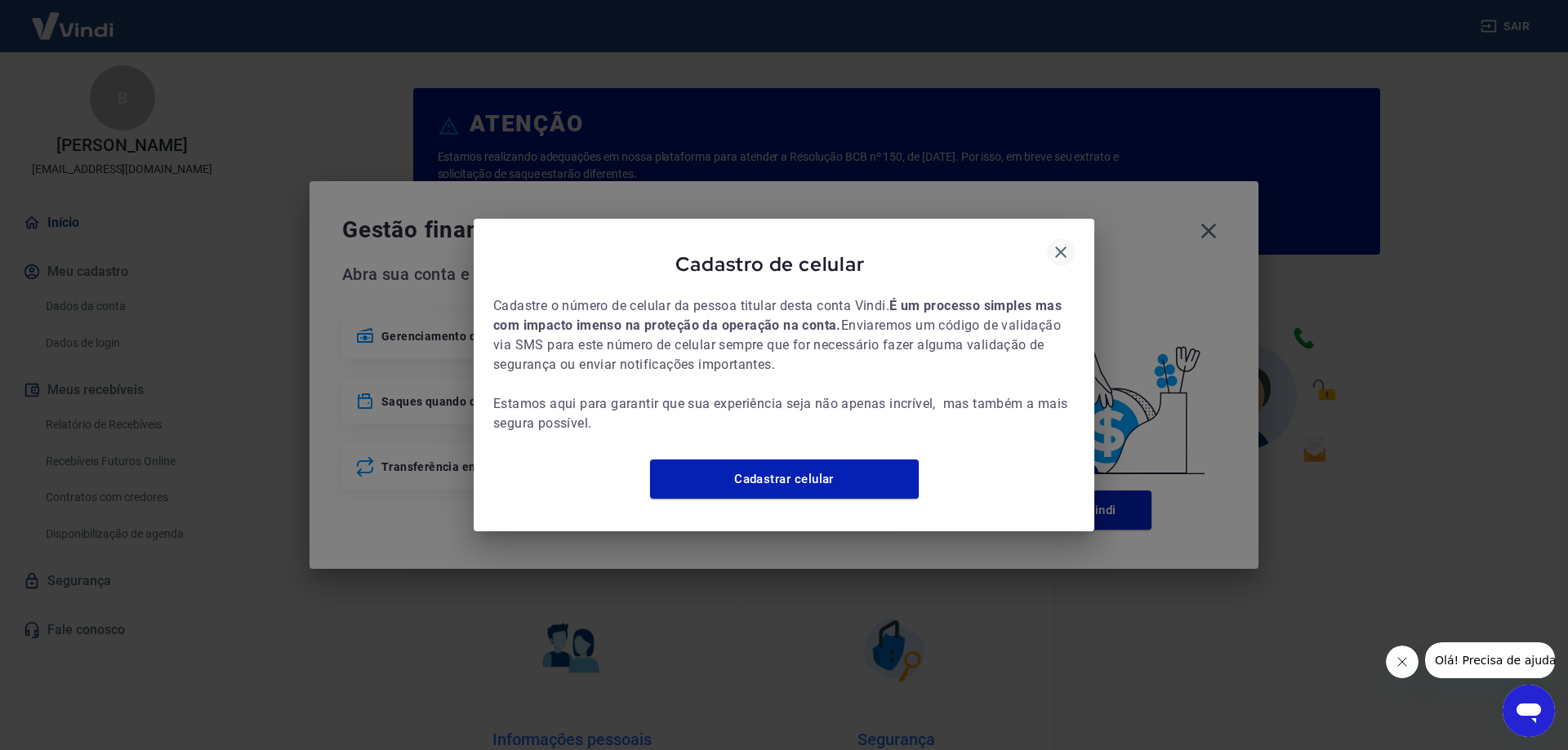
click at [1061, 242] on icon "button" at bounding box center [1060, 252] width 19 height 19
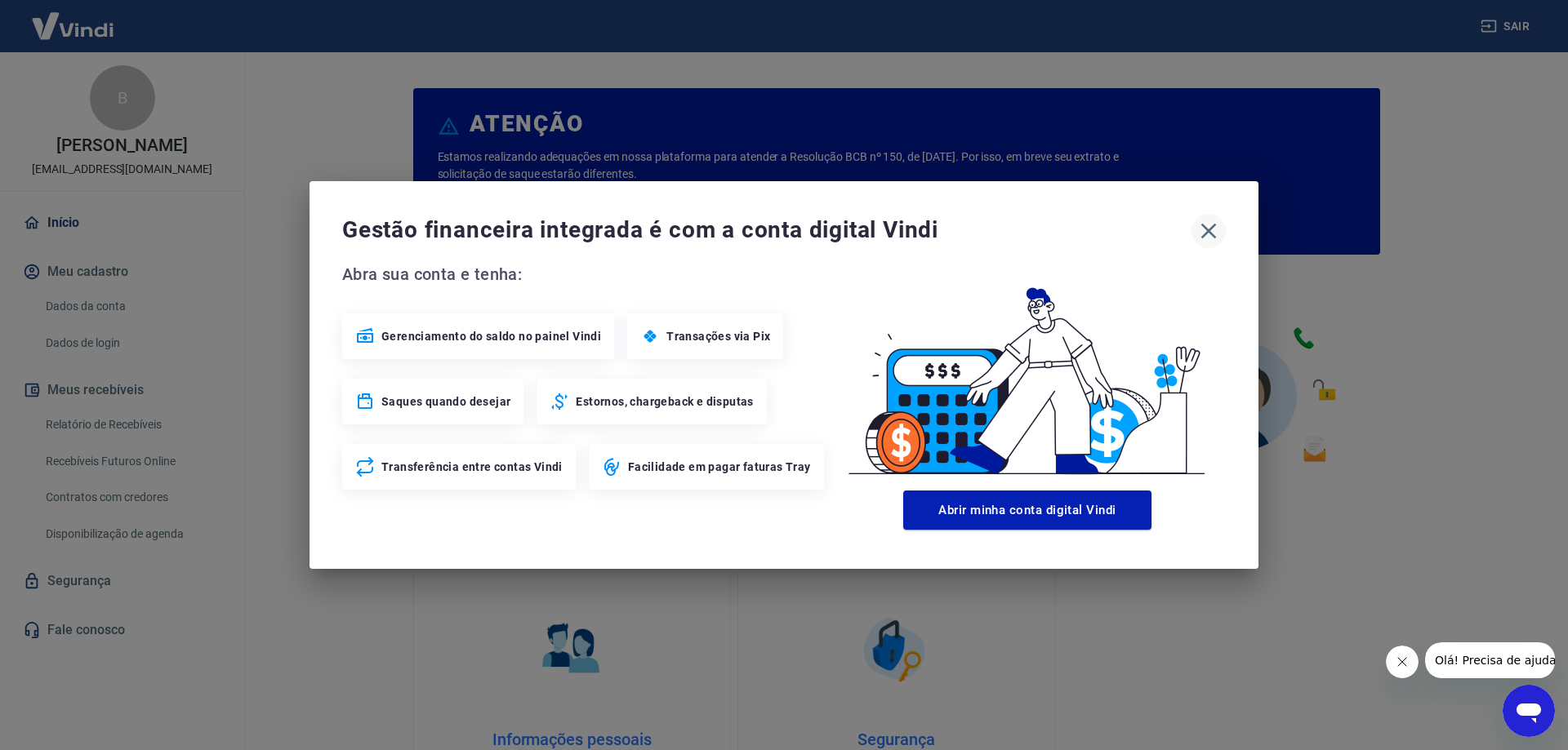
click at [1201, 224] on icon "button" at bounding box center [1207, 231] width 26 height 26
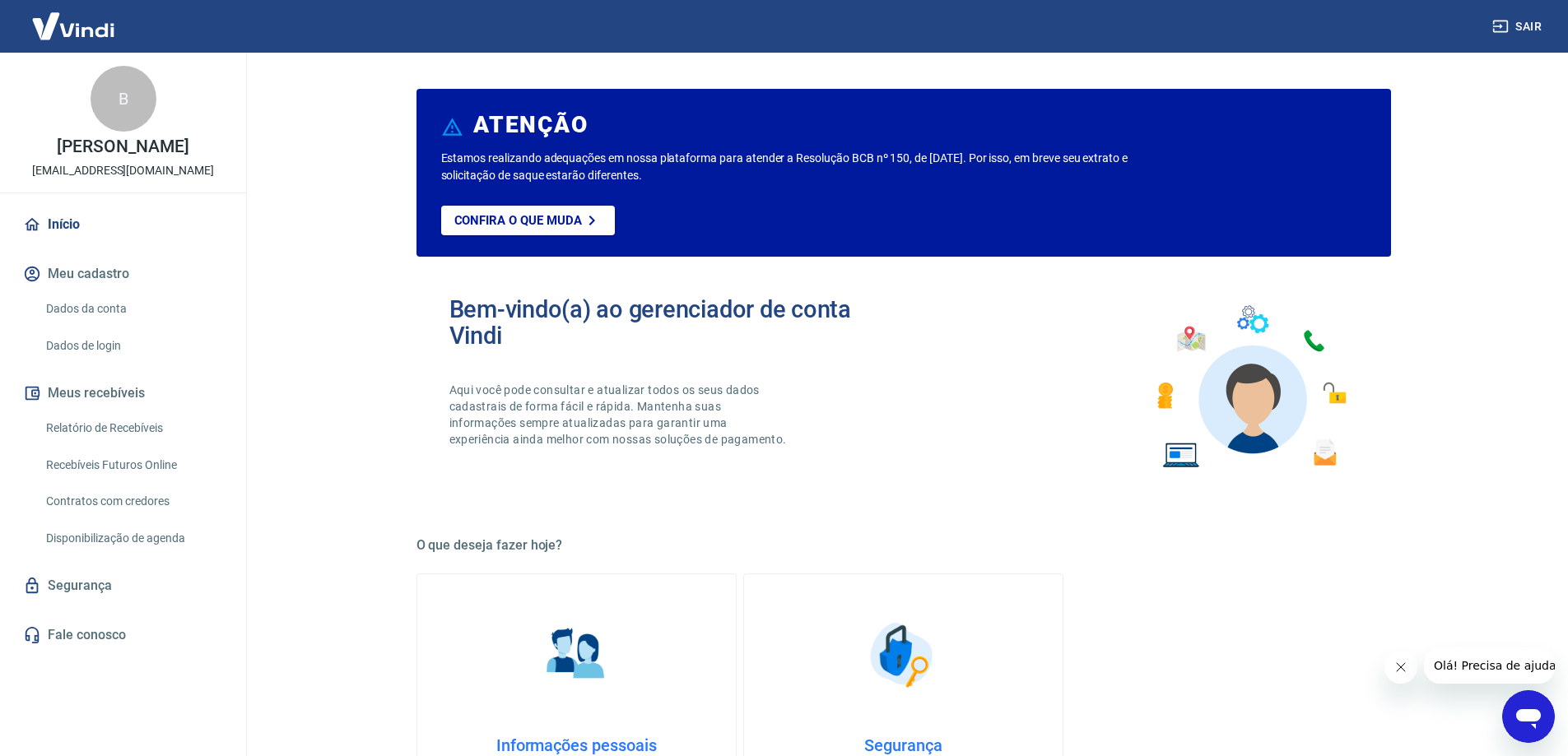
click at [1401, 663] on icon "Fechar mensagem da empresa" at bounding box center [1400, 667] width 14 height 14
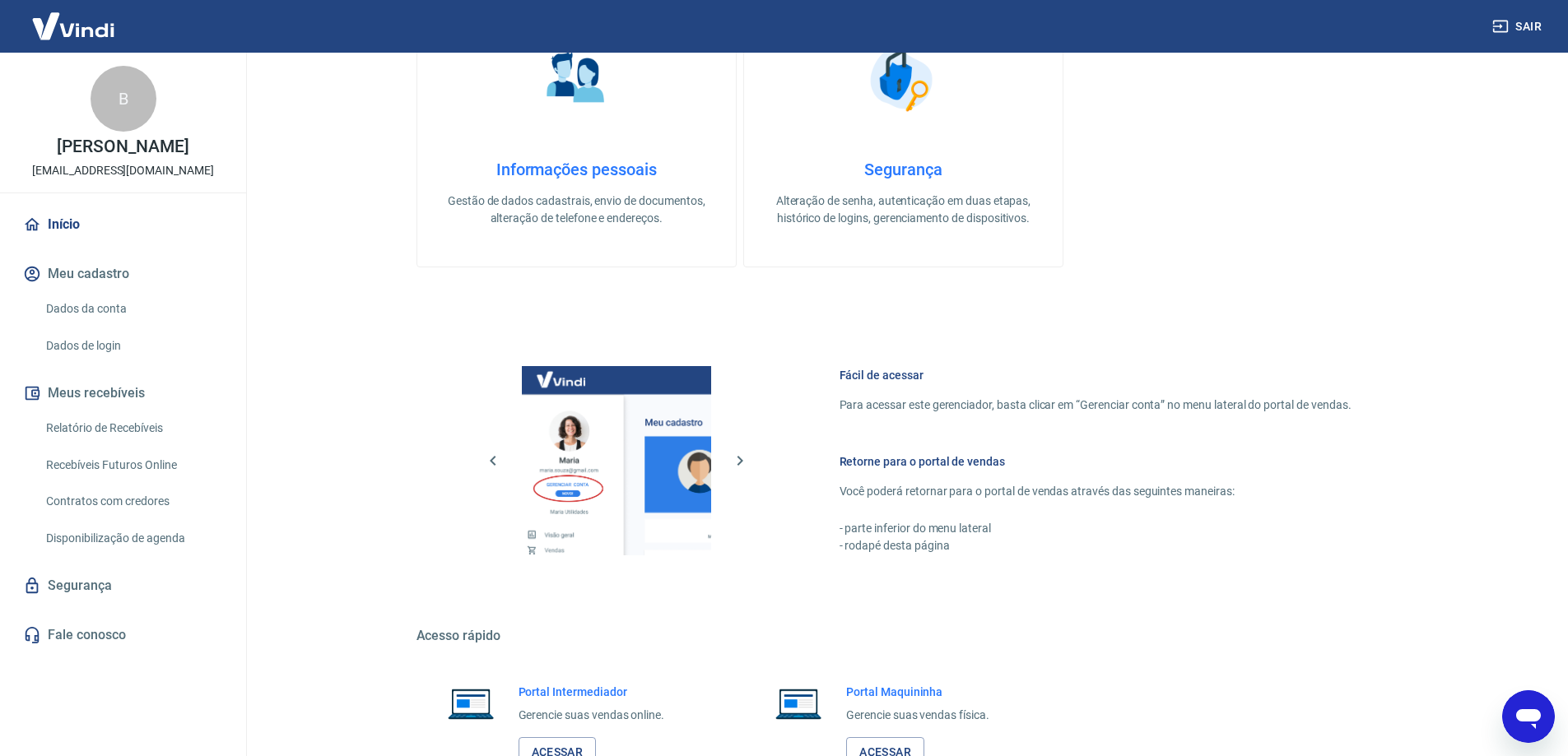
scroll to position [697, 0]
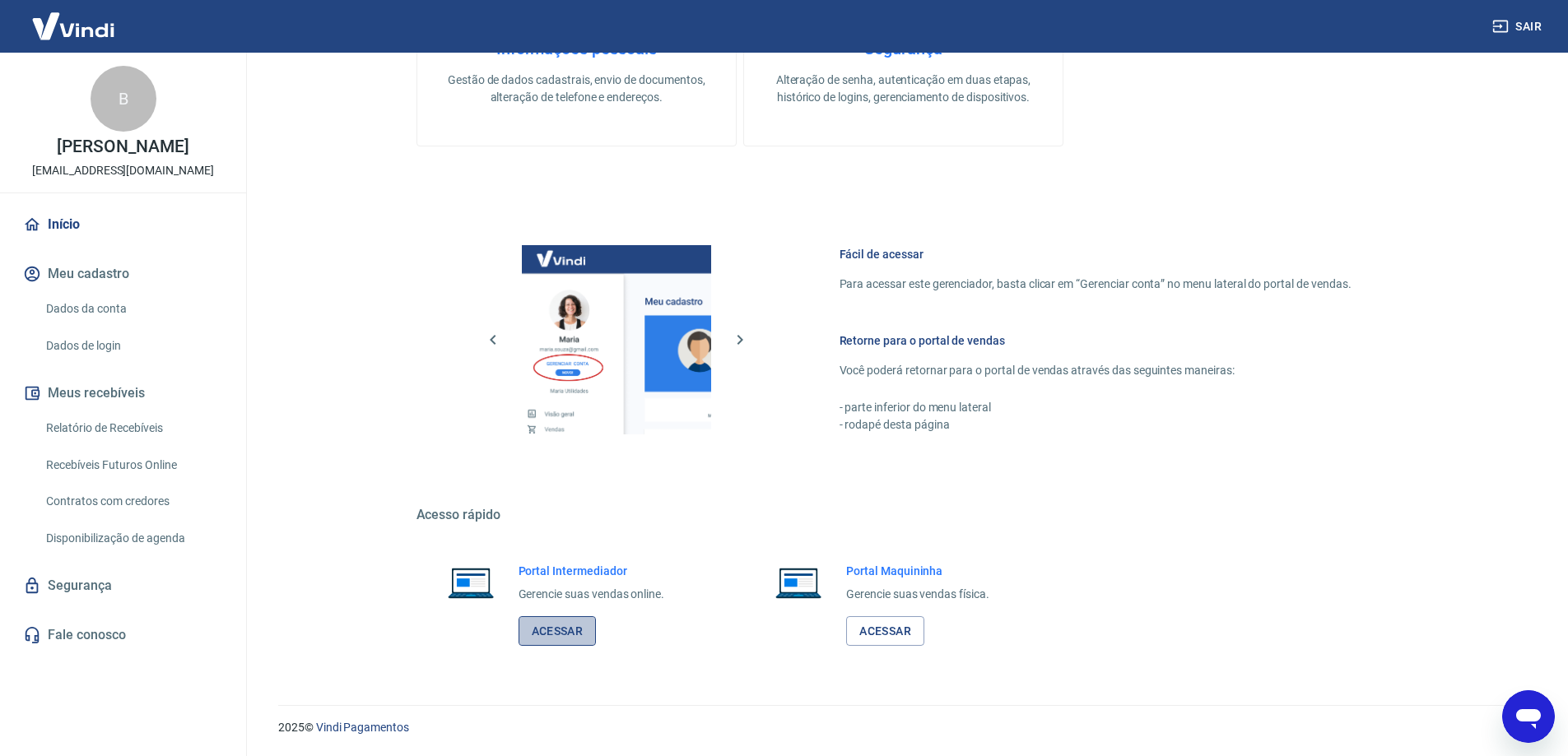
click at [569, 640] on link "Acessar" at bounding box center [557, 632] width 78 height 31
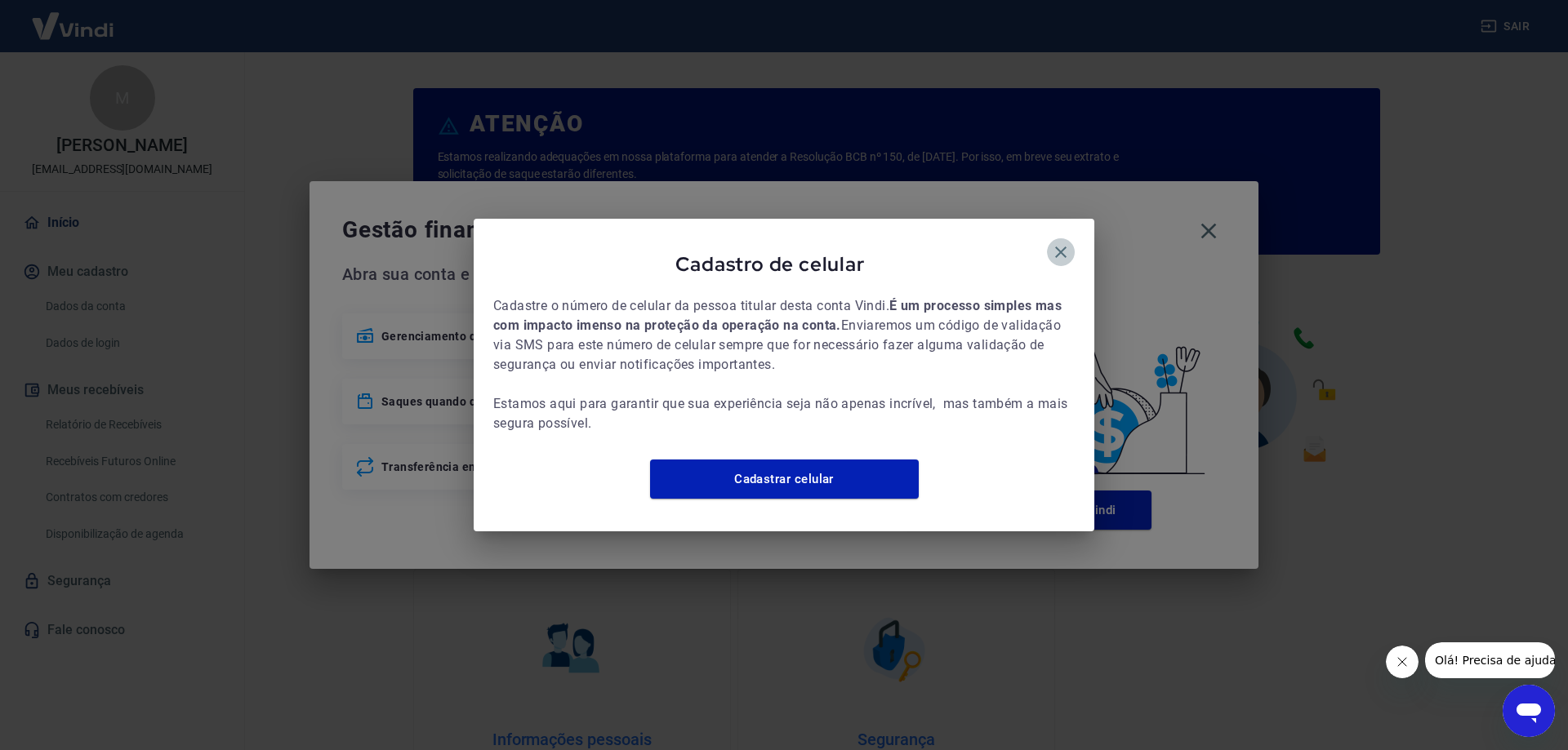
click at [1060, 247] on icon "button" at bounding box center [1061, 253] width 11 height 11
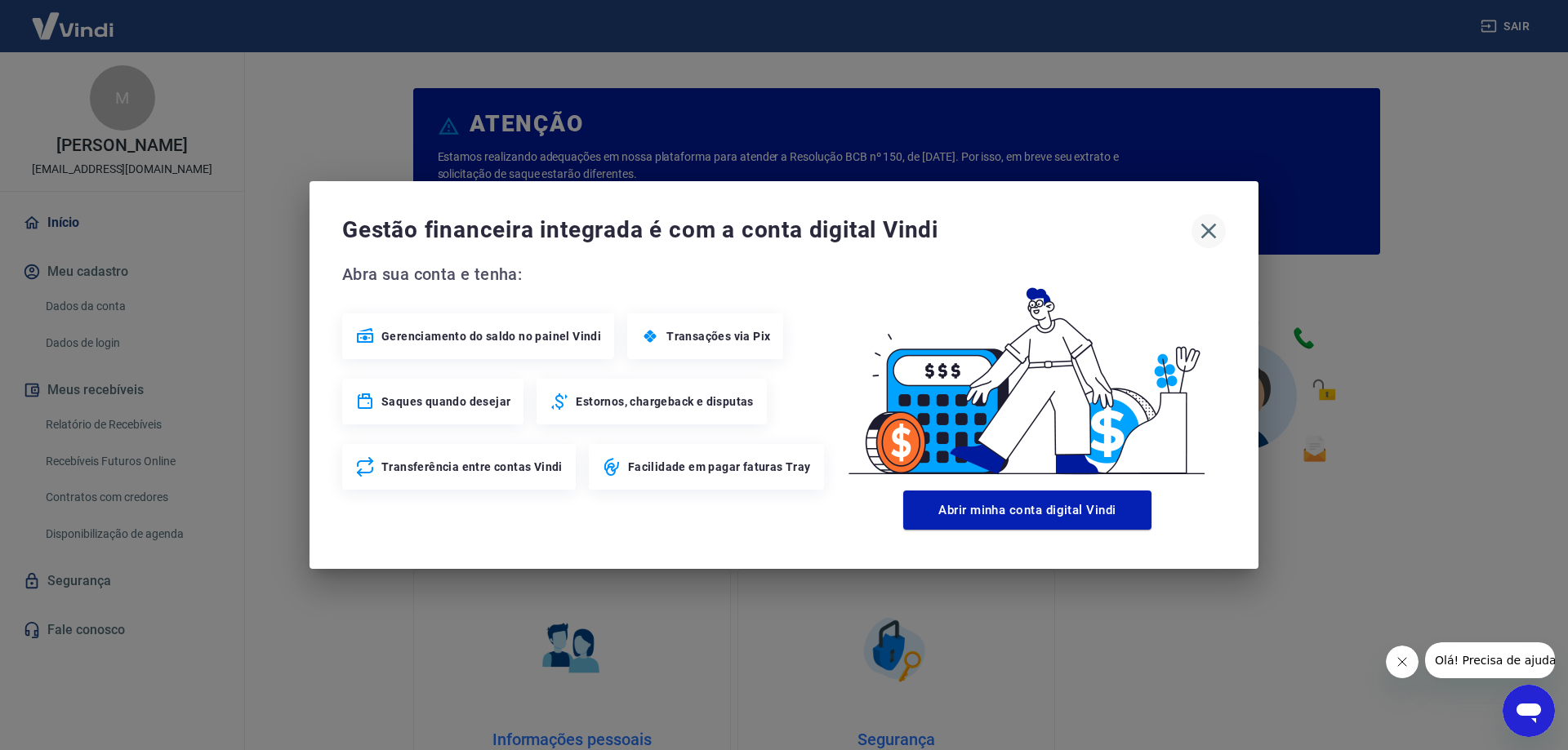
click at [1211, 237] on icon "button" at bounding box center [1207, 231] width 26 height 26
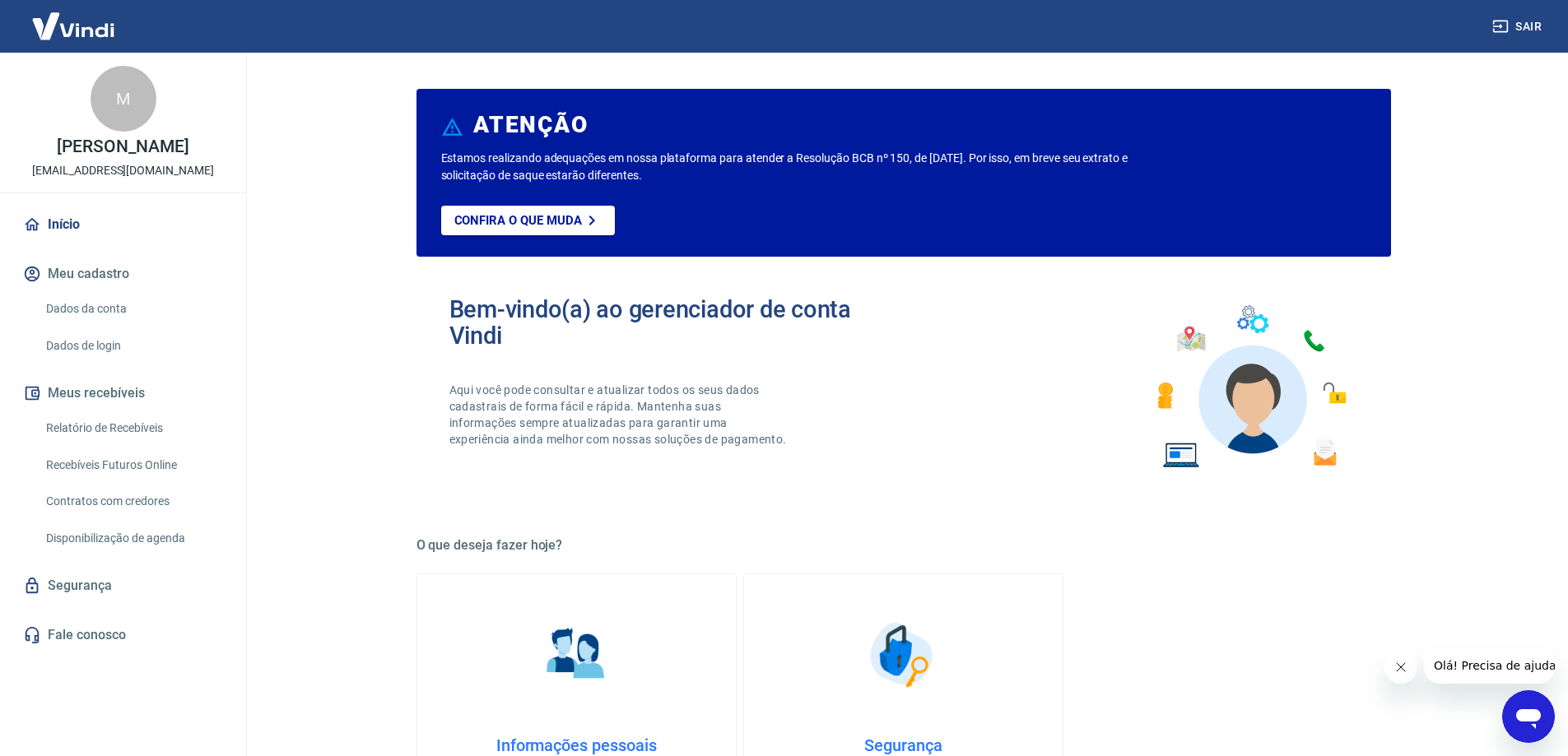
click at [1401, 671] on icon "Fechar mensagem da empresa" at bounding box center [1400, 667] width 14 height 14
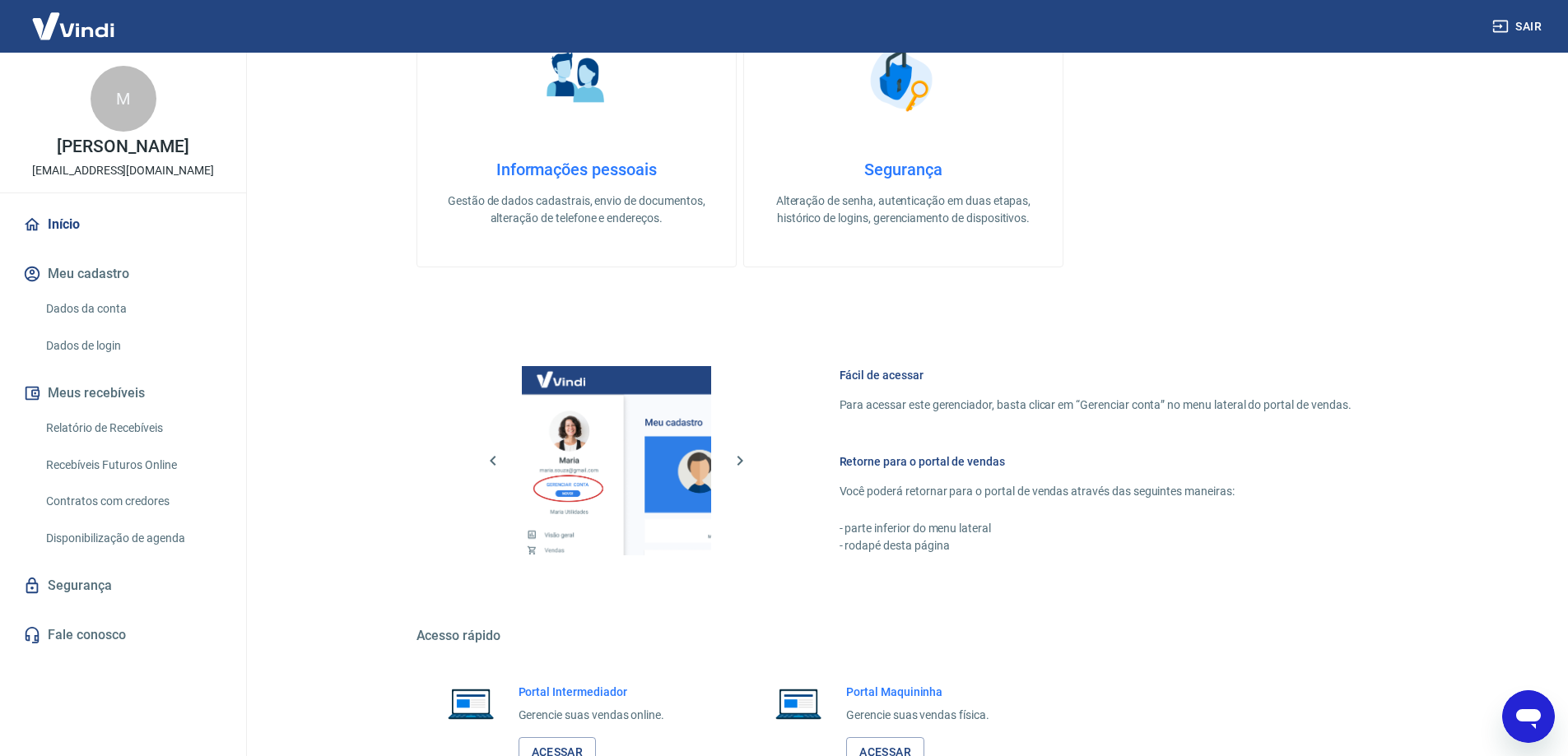
scroll to position [697, 0]
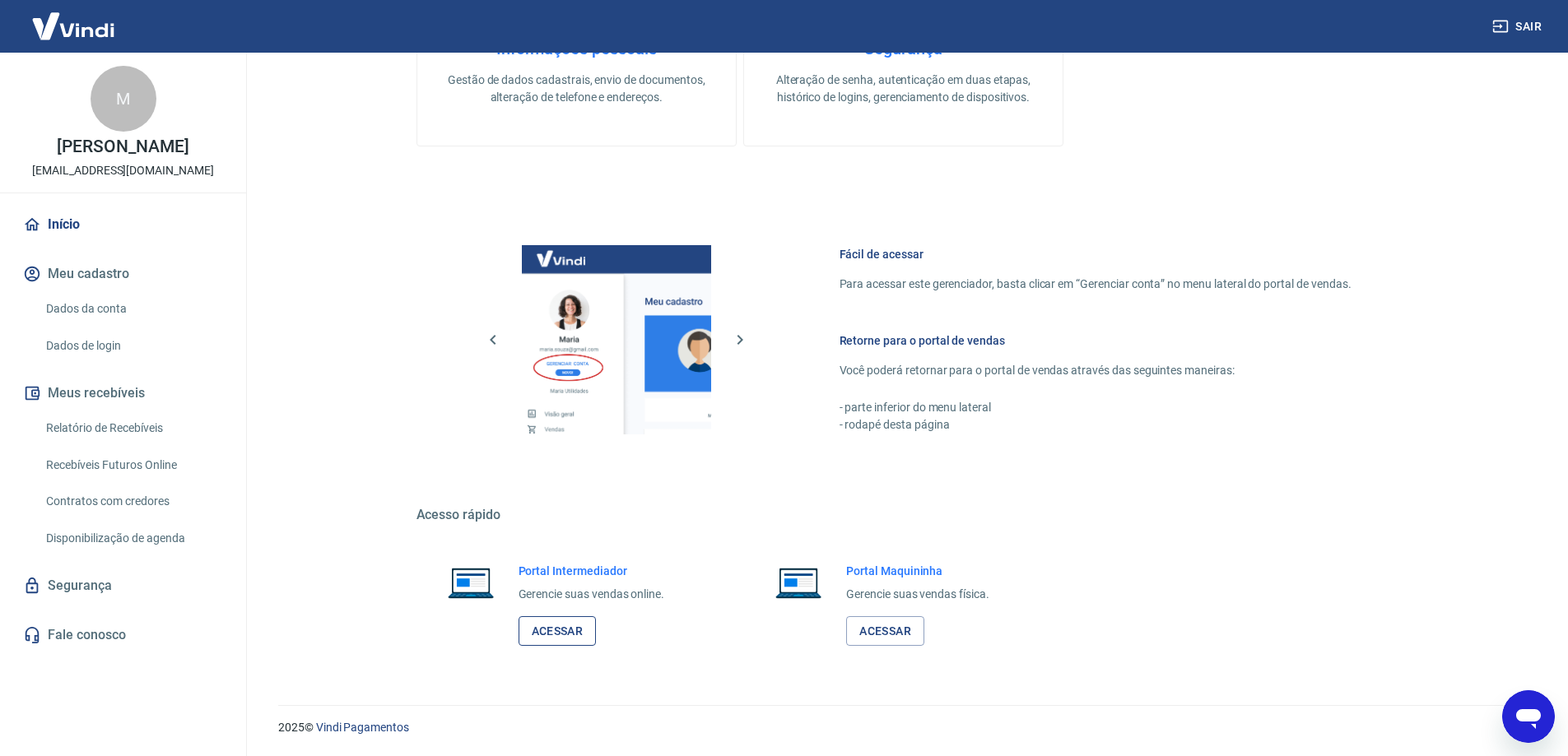
click at [574, 631] on link "Acessar" at bounding box center [557, 632] width 78 height 31
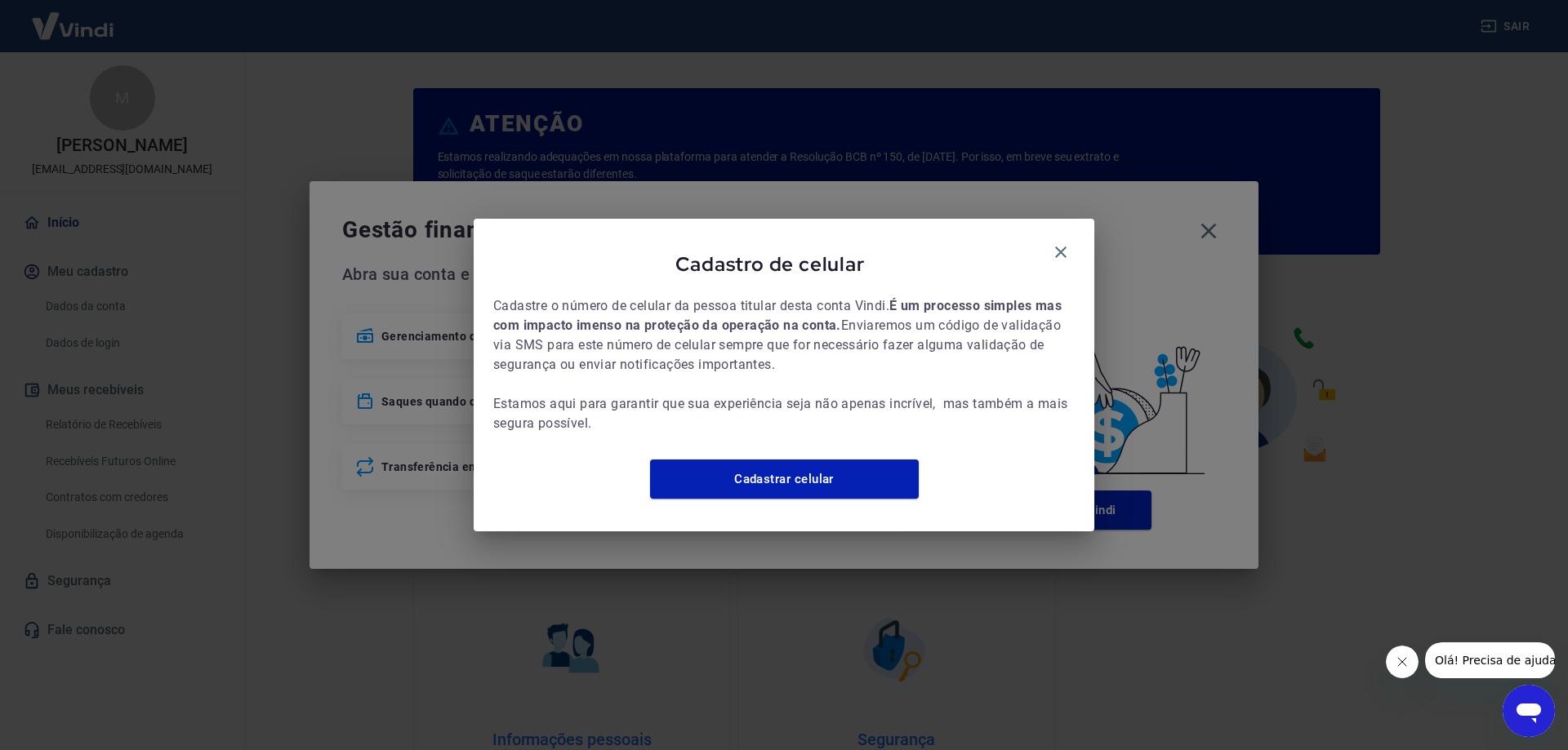
drag, startPoint x: 515, startPoint y: 147, endPoint x: 504, endPoint y: 254, distance: 107.6
click at [504, 254] on span "Cadastro de celular" at bounding box center [769, 264] width 554 height 25
click at [1064, 242] on icon "button" at bounding box center [1060, 252] width 19 height 19
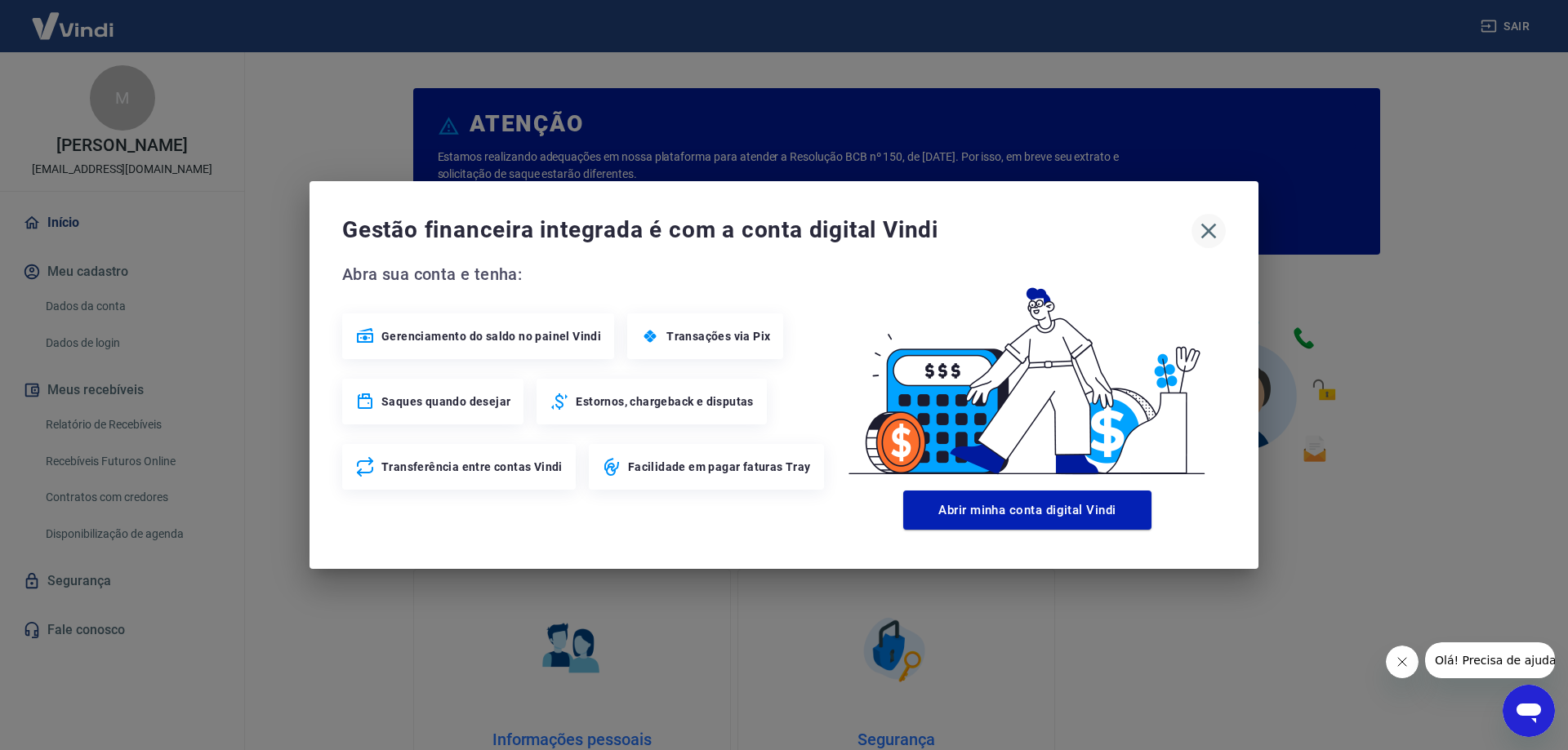
click at [1196, 237] on icon "button" at bounding box center [1207, 231] width 26 height 26
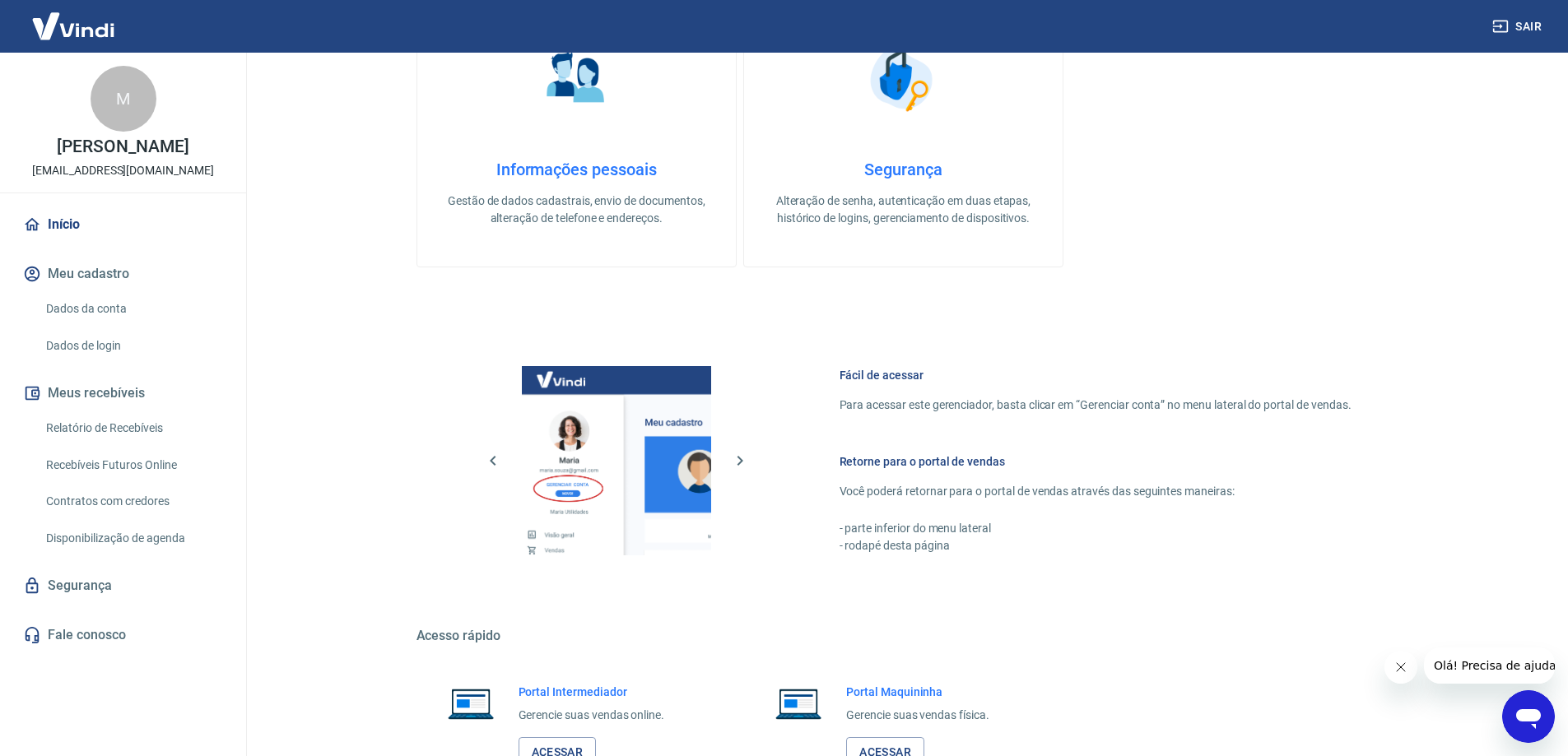
scroll to position [697, 0]
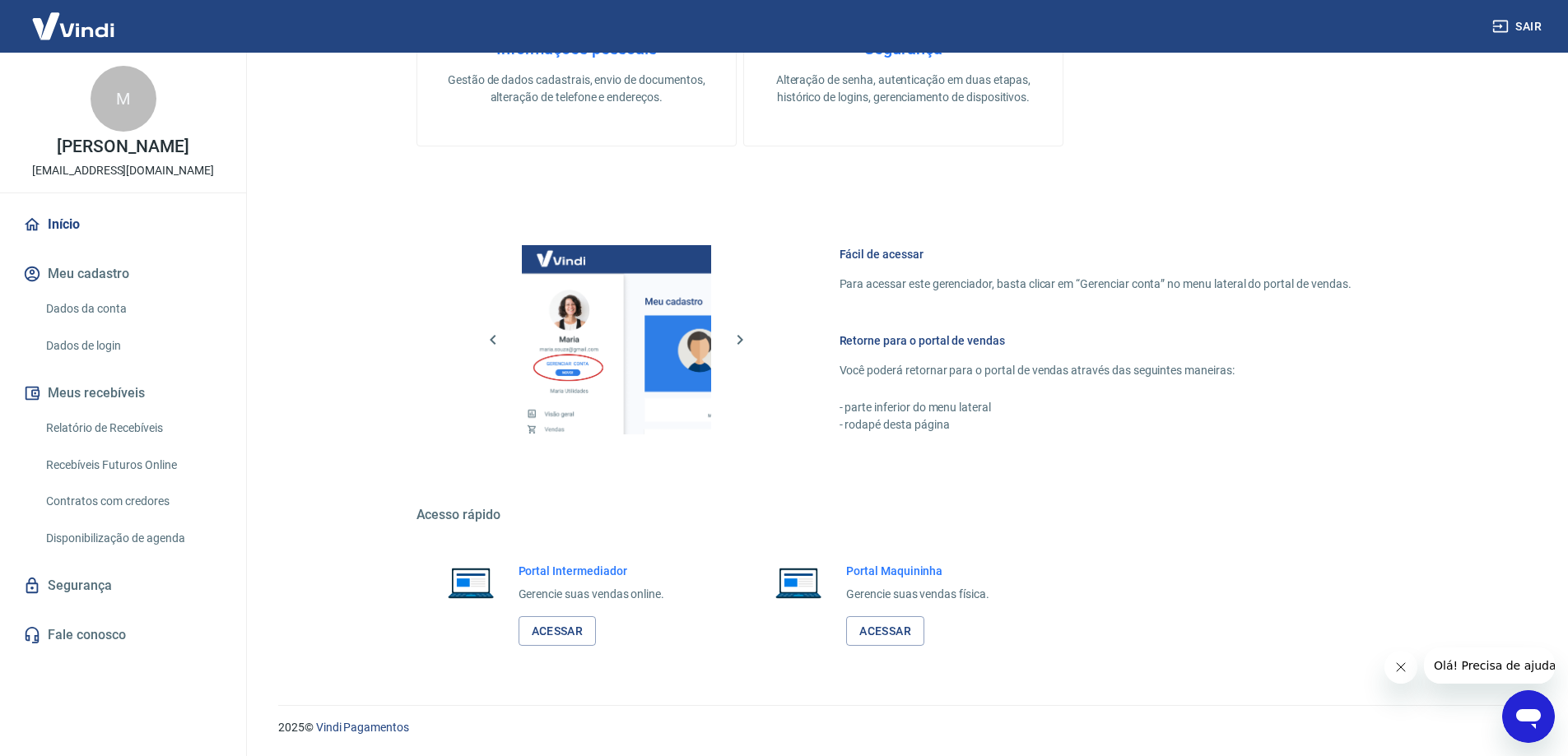
click at [580, 647] on div "Portal Intermediador Gerencie suas vendas online. Acessar" at bounding box center [576, 605] width 318 height 123
click at [576, 643] on link "Acessar" at bounding box center [557, 632] width 78 height 31
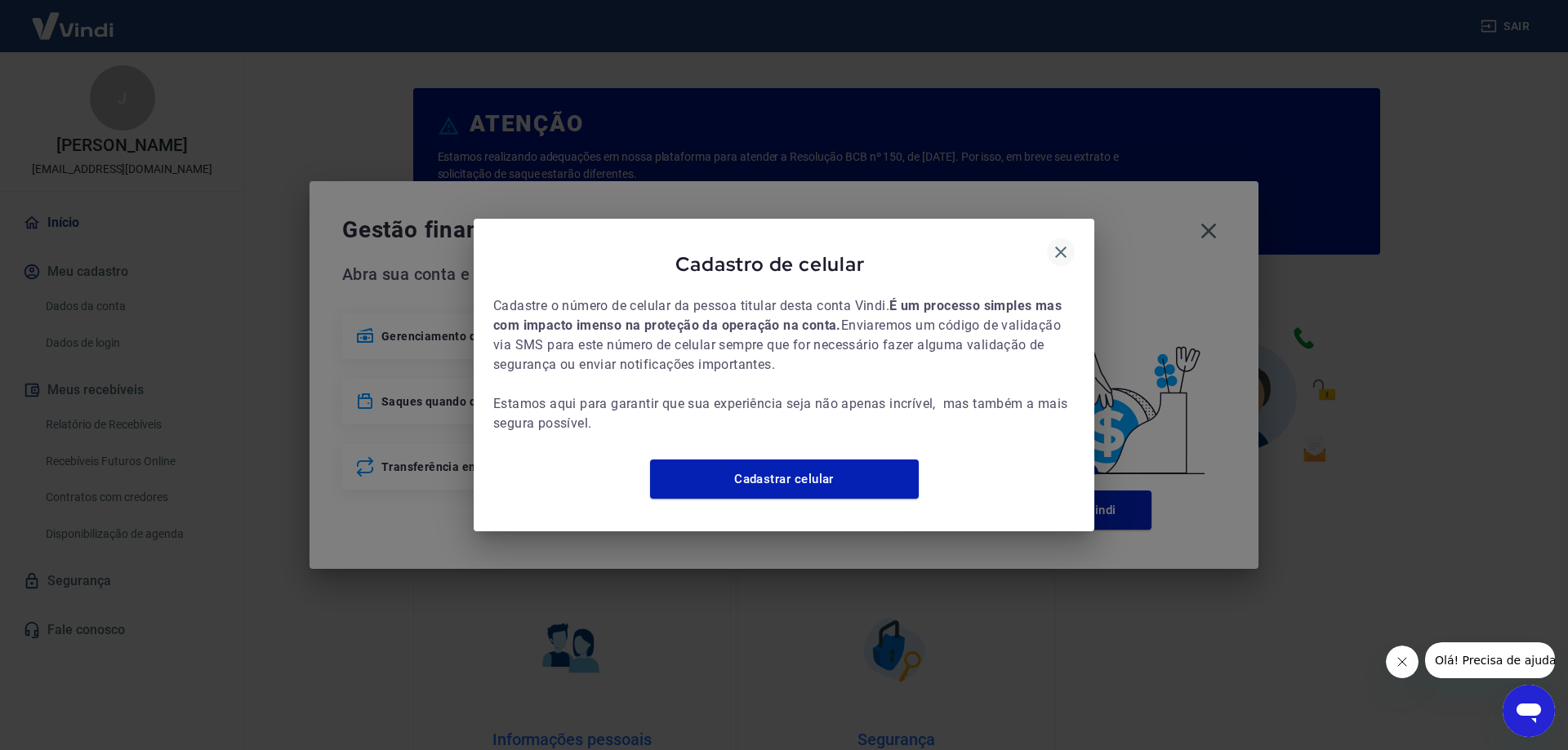
click at [1063, 242] on icon "button" at bounding box center [1060, 252] width 19 height 19
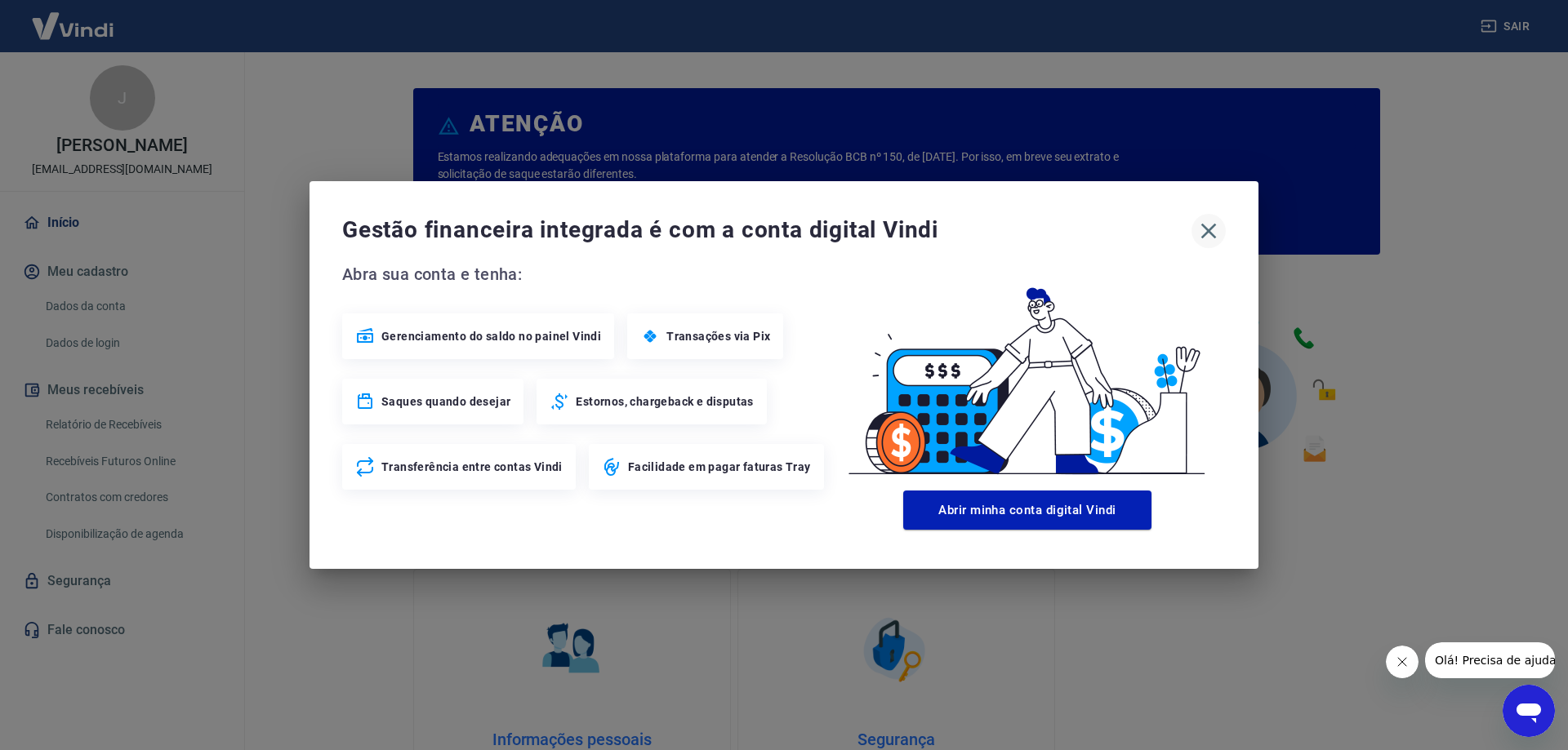
click at [1207, 228] on icon "button" at bounding box center [1207, 231] width 26 height 26
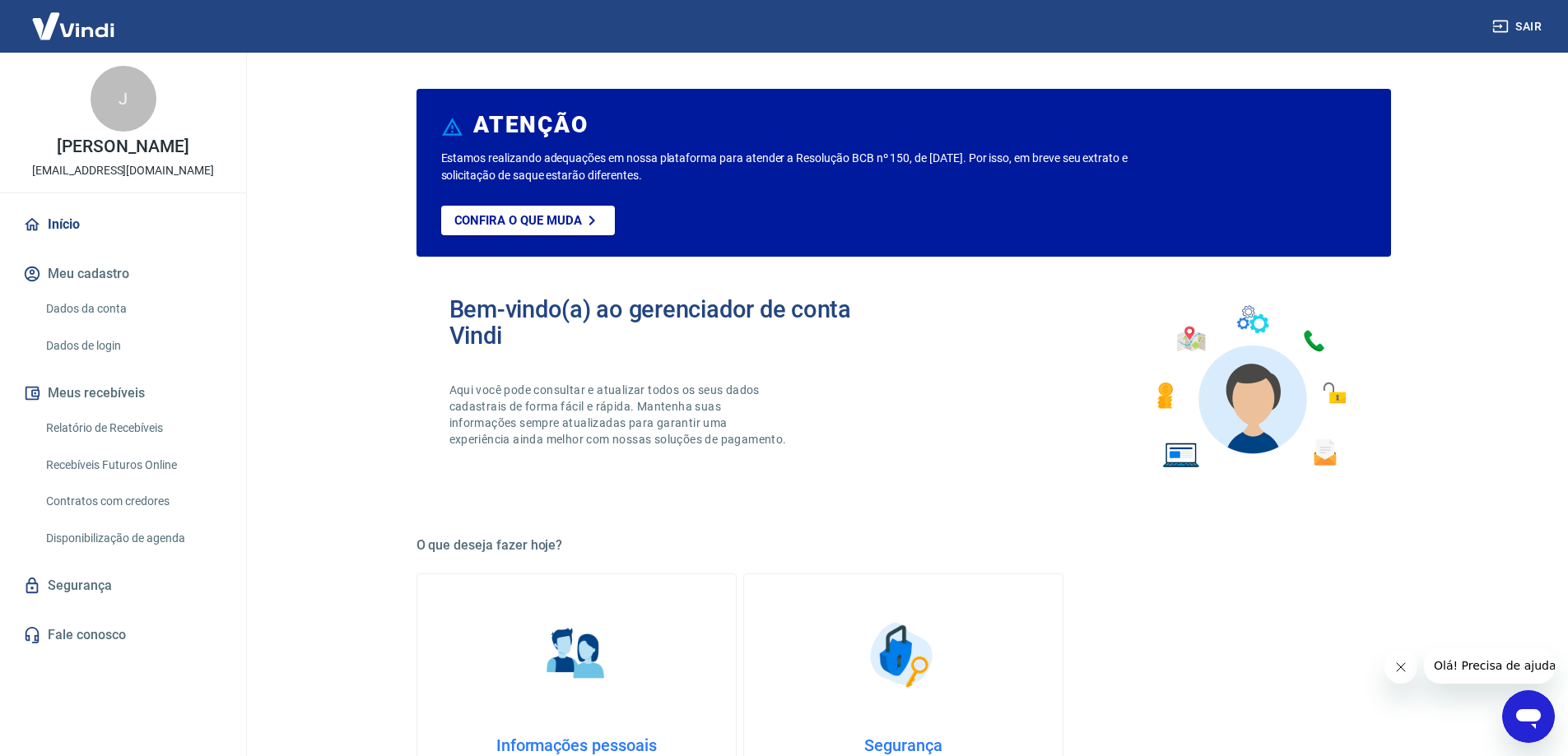
click at [1409, 671] on button "Fechar mensagem da empresa" at bounding box center [1400, 667] width 33 height 33
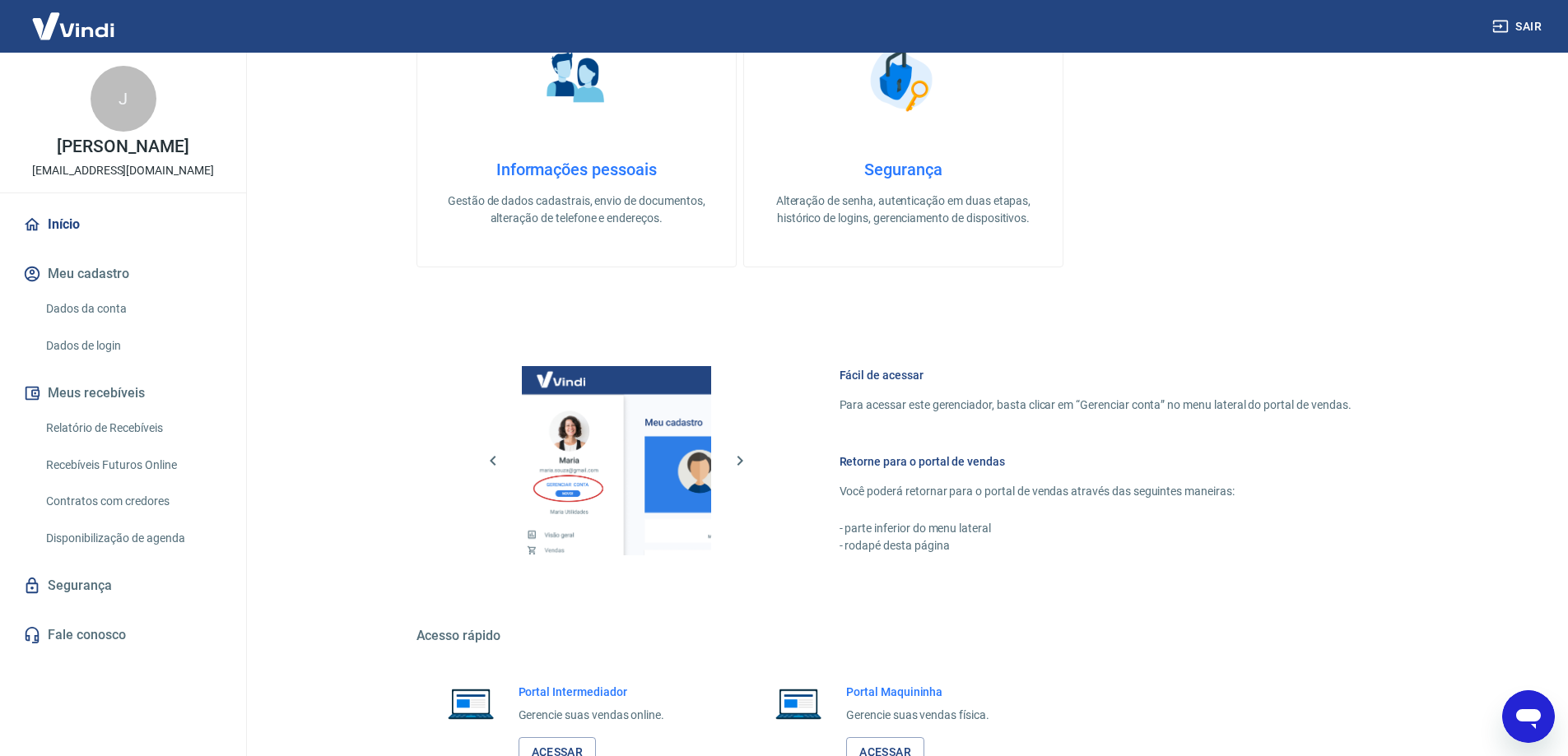
scroll to position [697, 0]
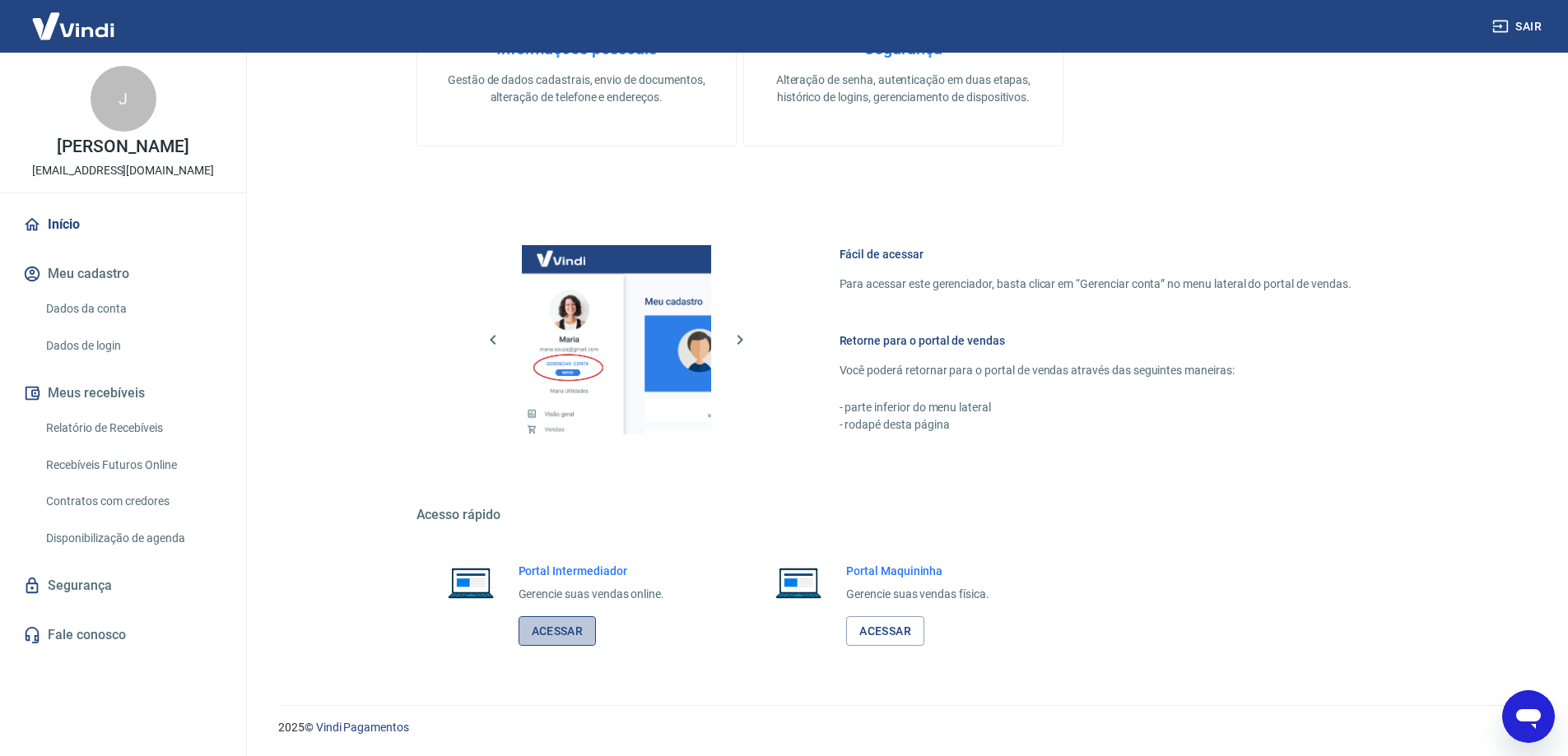
click at [580, 642] on link "Acessar" at bounding box center [557, 632] width 78 height 31
